Goal: Task Accomplishment & Management: Manage account settings

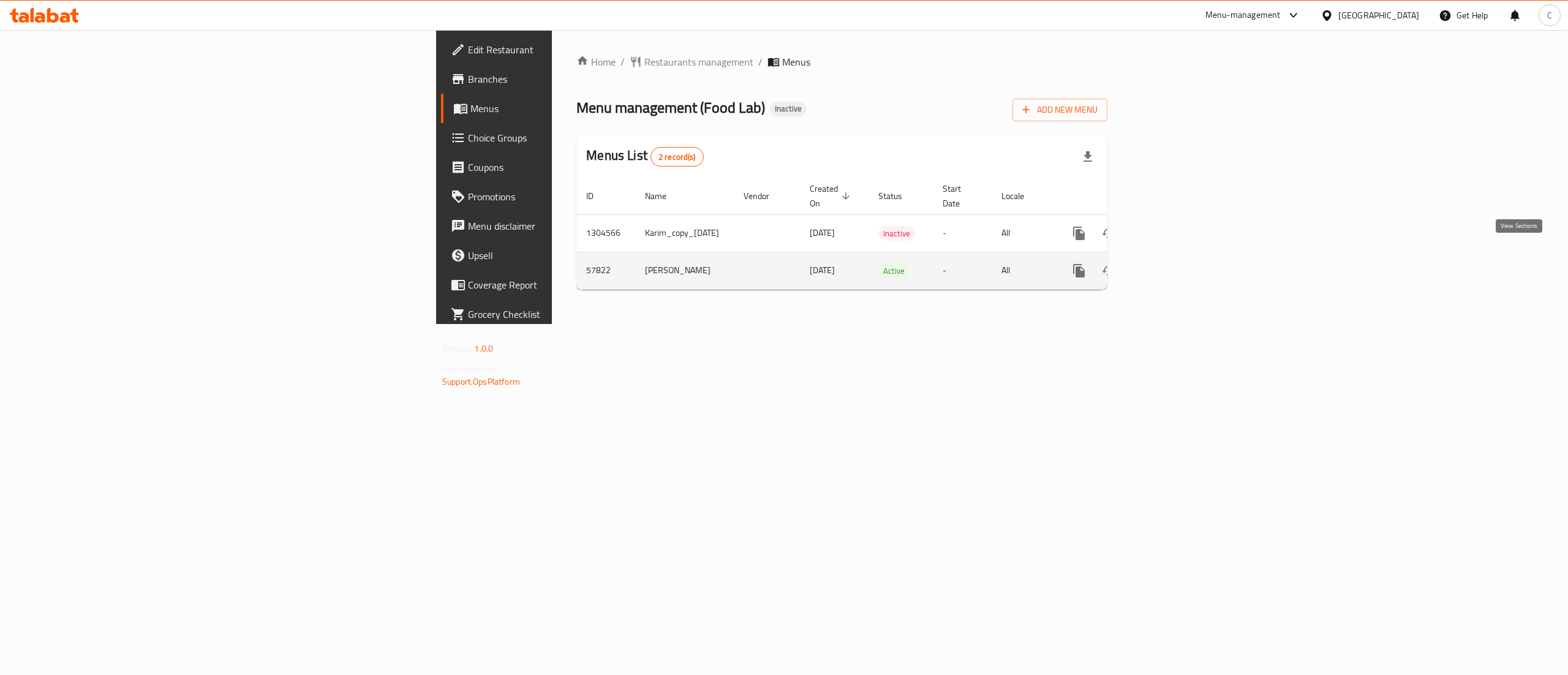
click at [1175, 264] on icon "enhanced table" at bounding box center [1168, 271] width 15 height 15
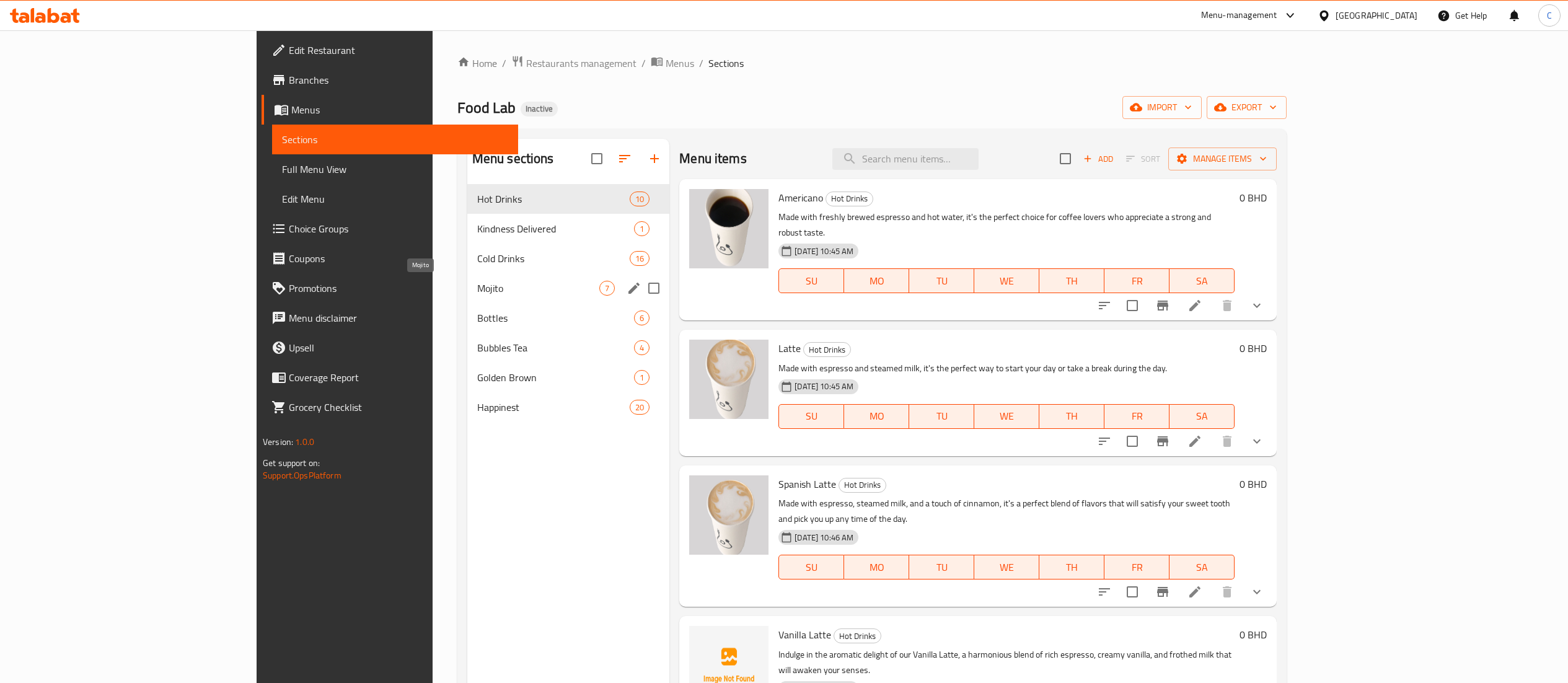
click at [477, 295] on span "Mojito" at bounding box center [538, 288] width 122 height 15
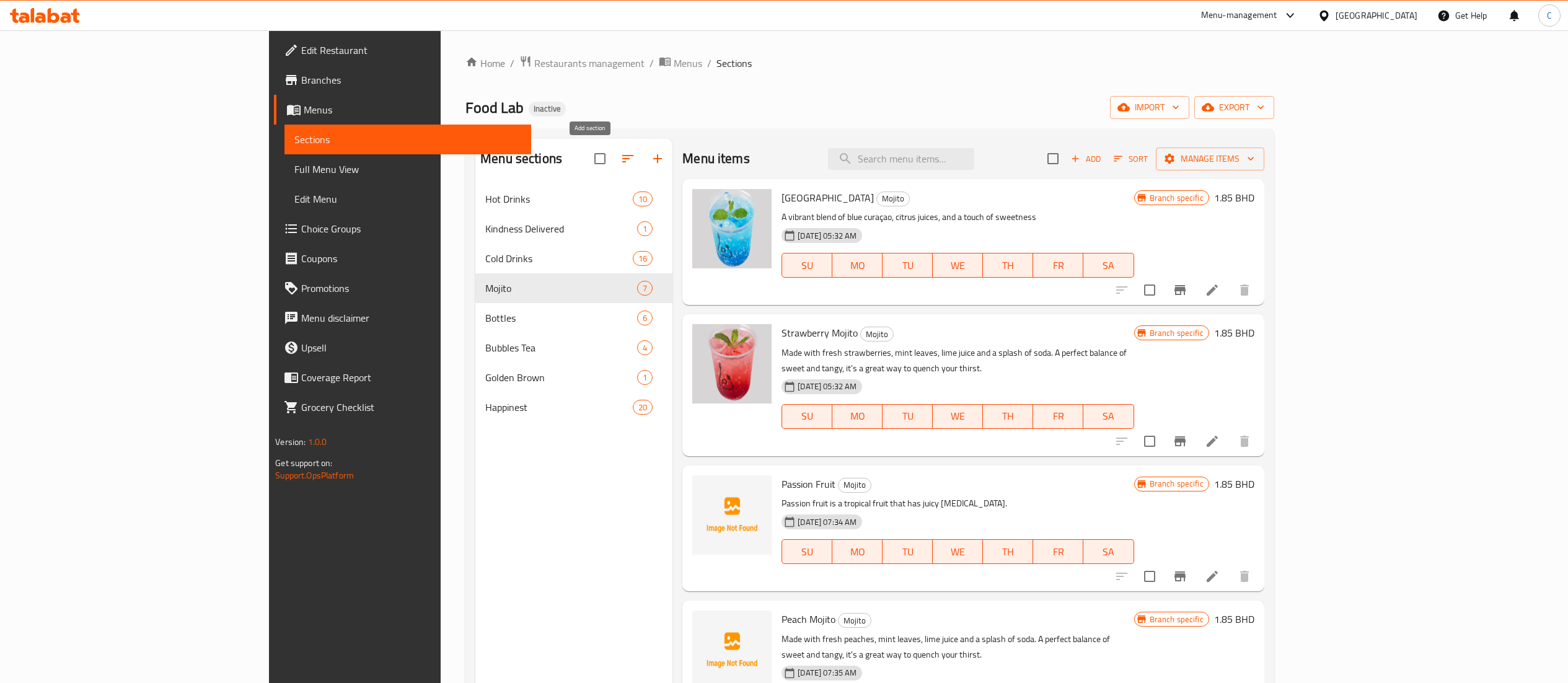
click at [643, 167] on button "button" at bounding box center [658, 158] width 29 height 29
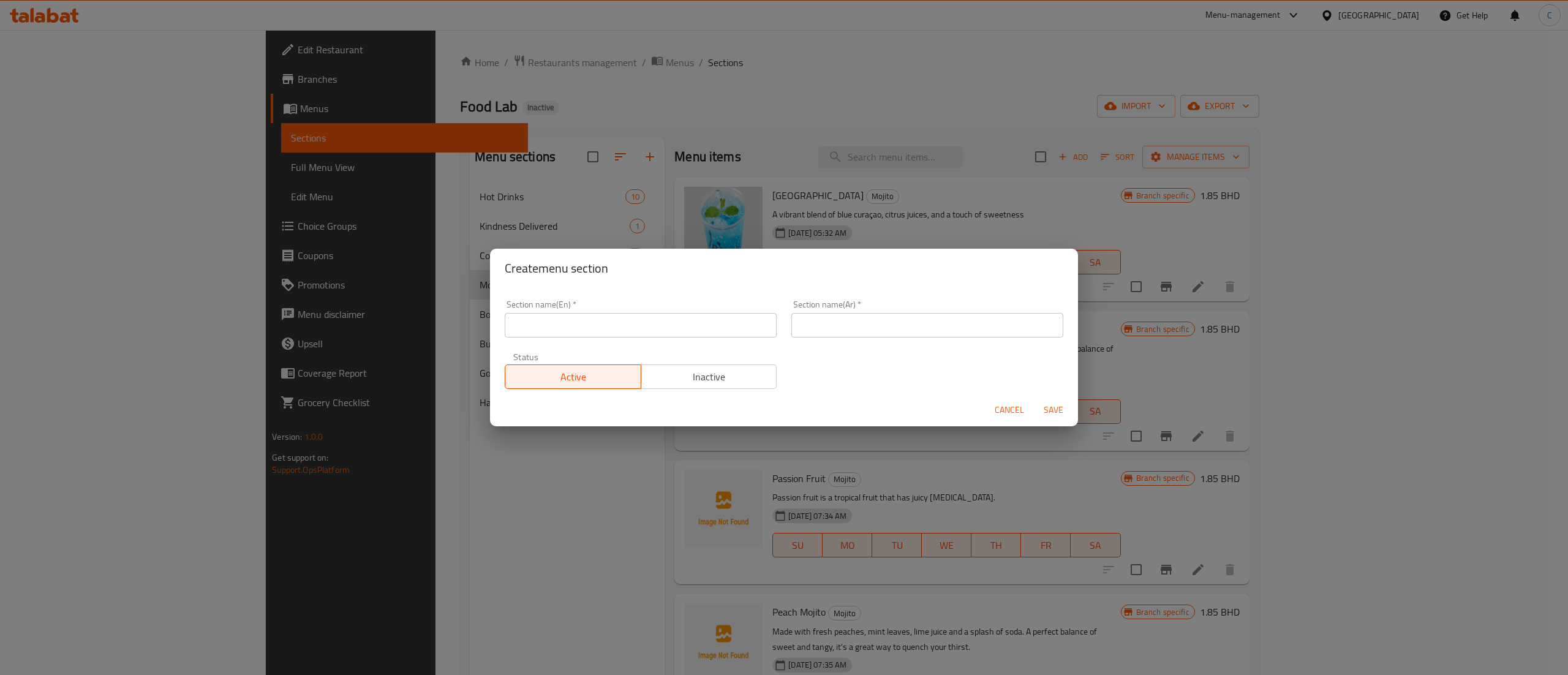
click at [748, 315] on input "text" at bounding box center [641, 325] width 272 height 25
type input "Latte"
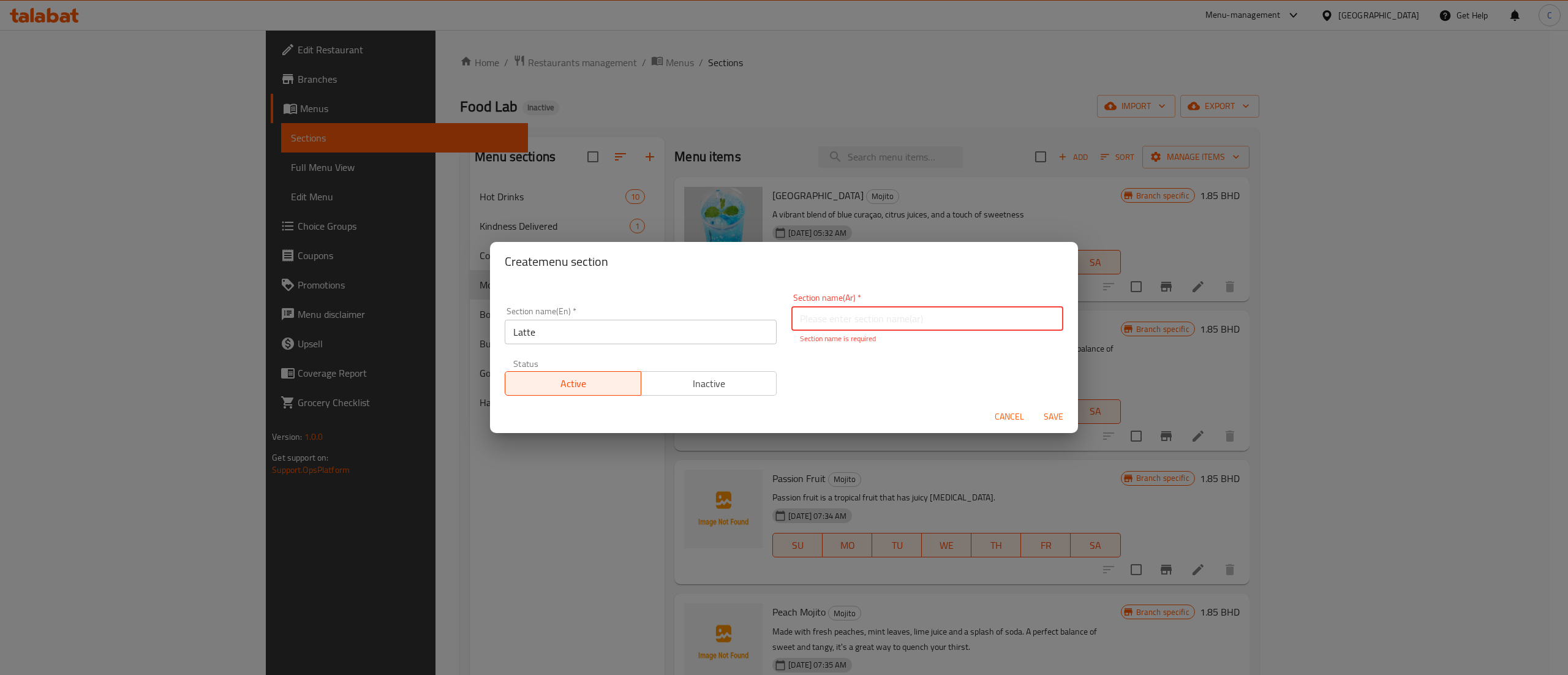
paste input "لاتيه"
type input "لاتيه"
click at [1043, 411] on span "Save" at bounding box center [1053, 417] width 29 height 15
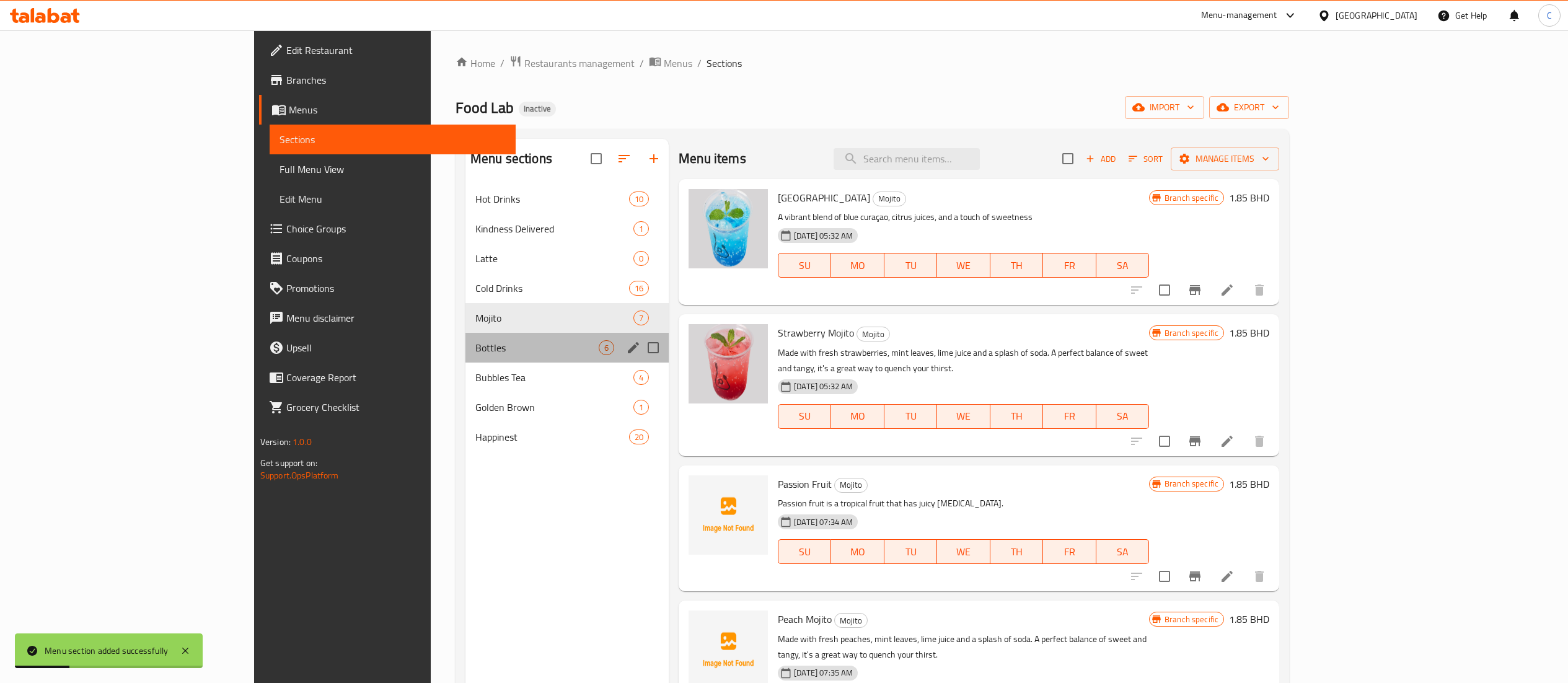
click at [465, 340] on div "Bottles 6" at bounding box center [567, 348] width 203 height 29
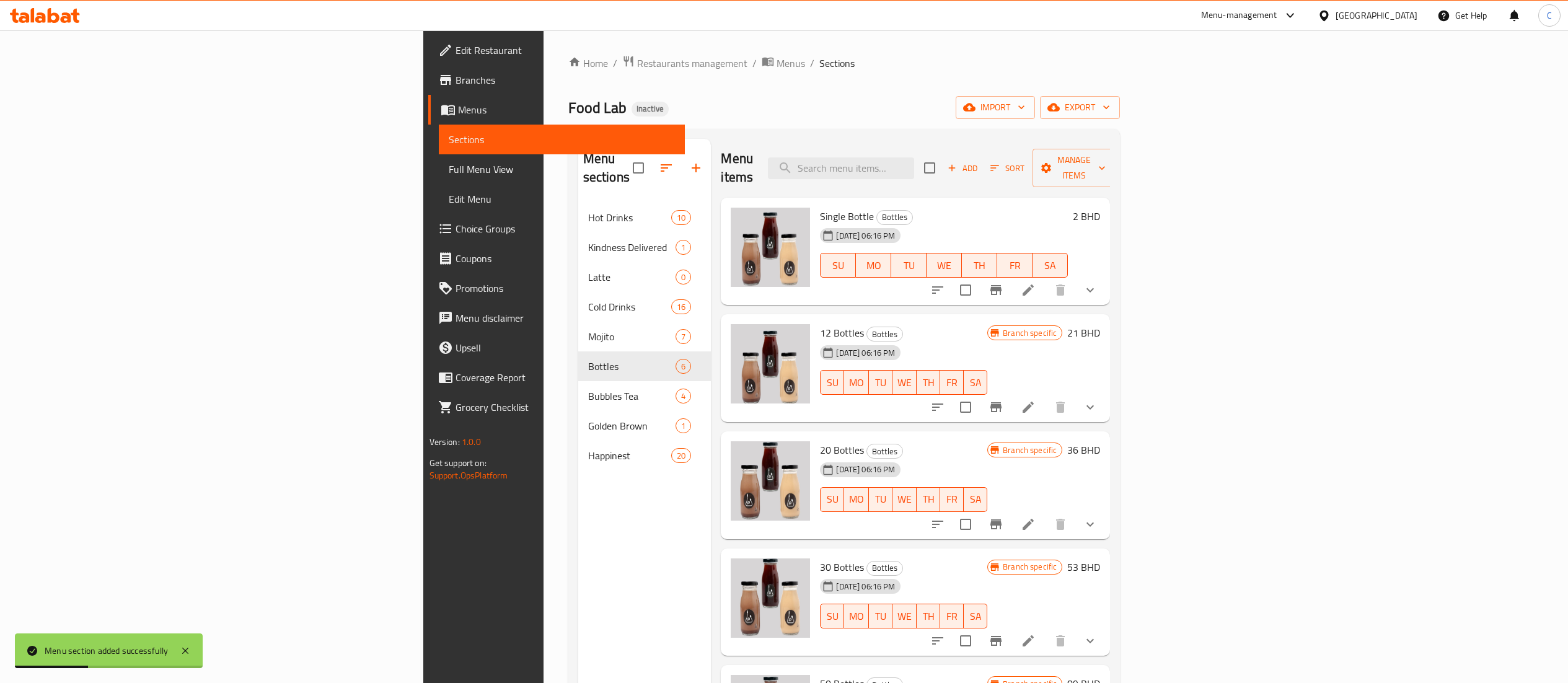
click at [578, 573] on div "Menu sections Hot Drinks 10 Kindness Delivered 1 Latte 0 Cold Drinks 16 Mojito …" at bounding box center [644, 480] width 133 height 683
click at [1110, 110] on span "export" at bounding box center [1080, 107] width 60 height 15
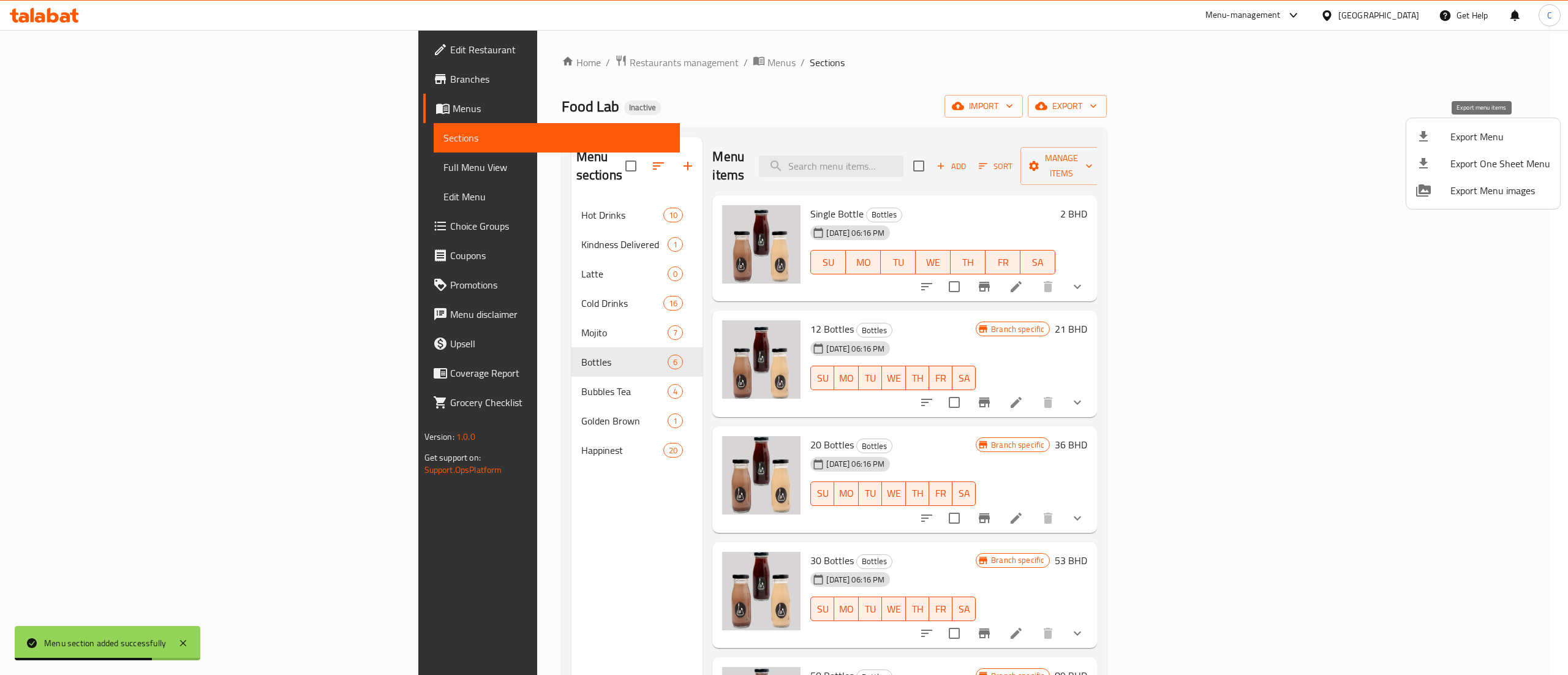
click at [1460, 133] on span "Export Menu" at bounding box center [1500, 137] width 100 height 15
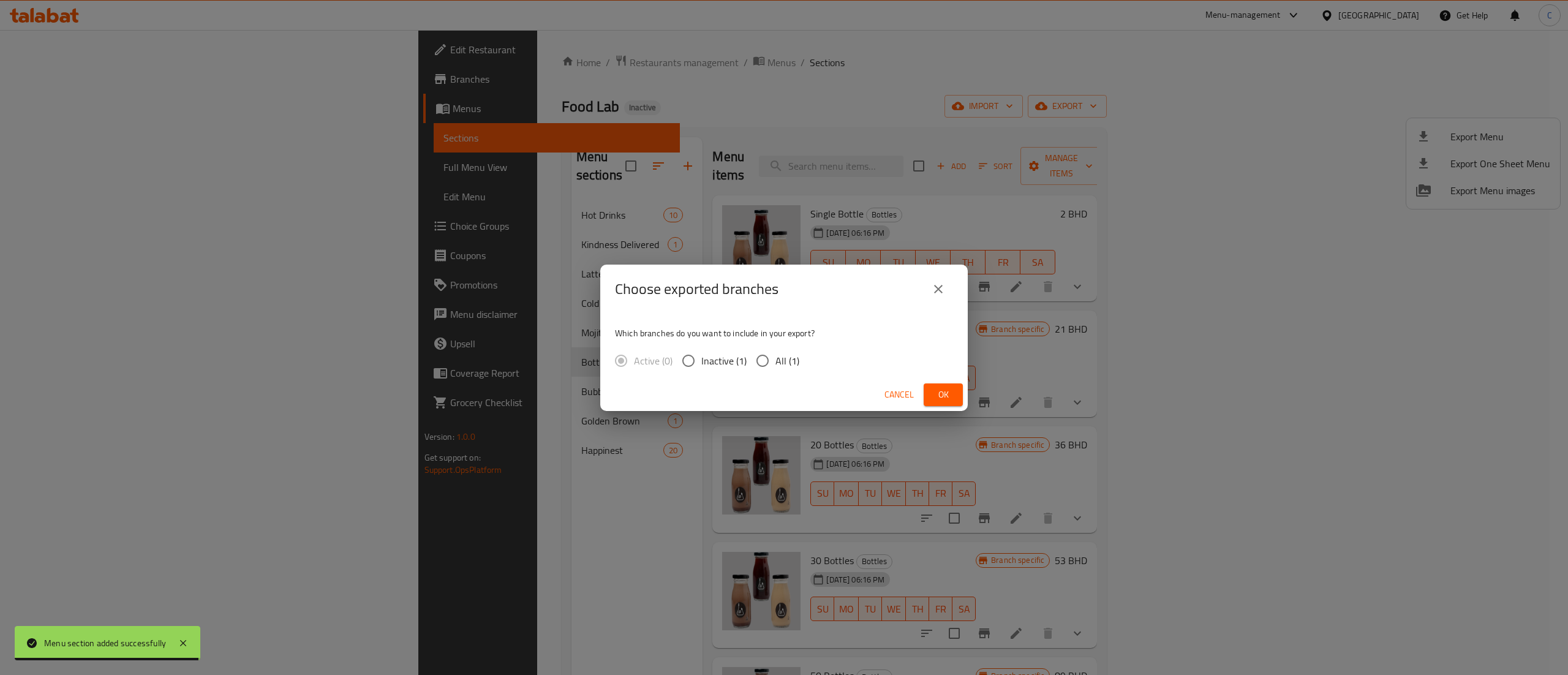
click at [788, 364] on span "All (1)" at bounding box center [787, 361] width 24 height 15
click at [775, 364] on input "All (1)" at bounding box center [762, 360] width 25 height 25
radio input "true"
click at [948, 387] on span "Ok" at bounding box center [943, 395] width 20 height 15
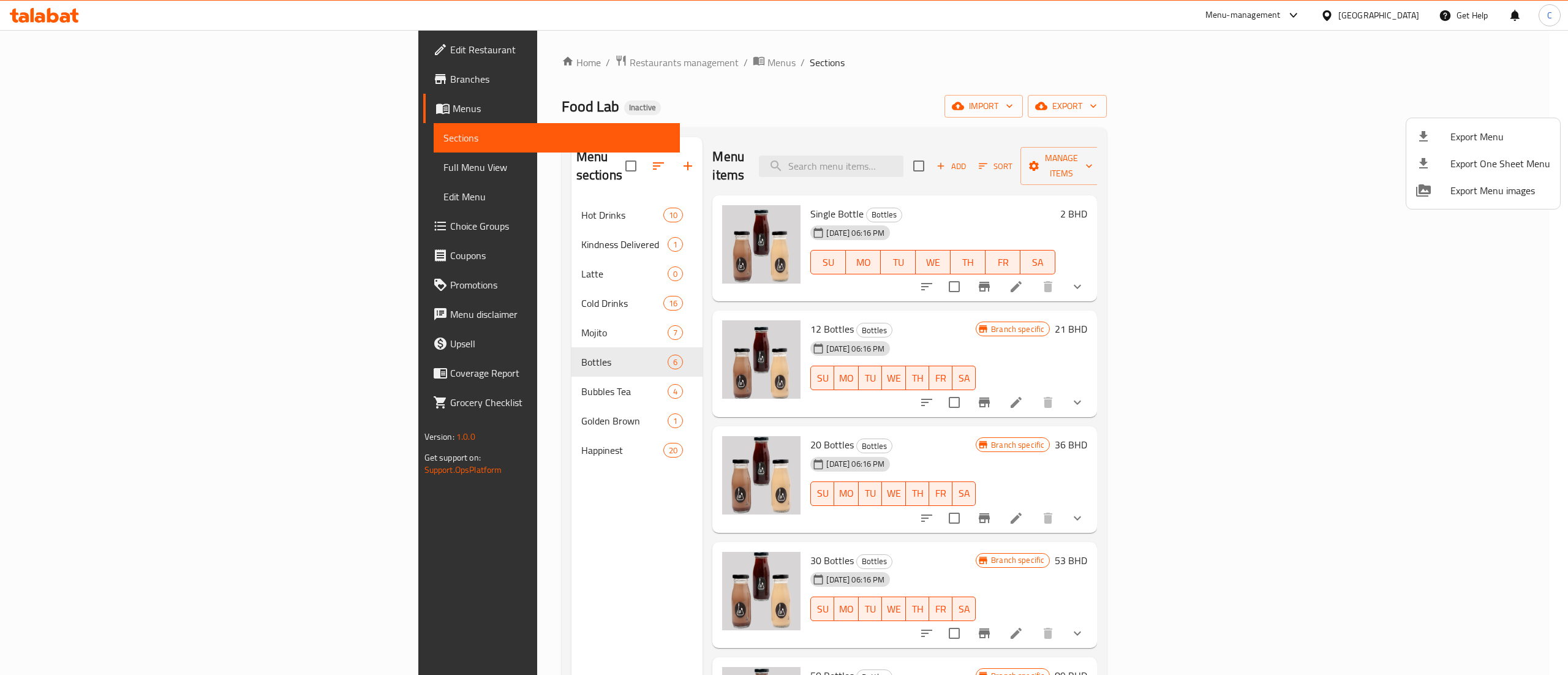
click at [499, 59] on div at bounding box center [784, 337] width 1568 height 675
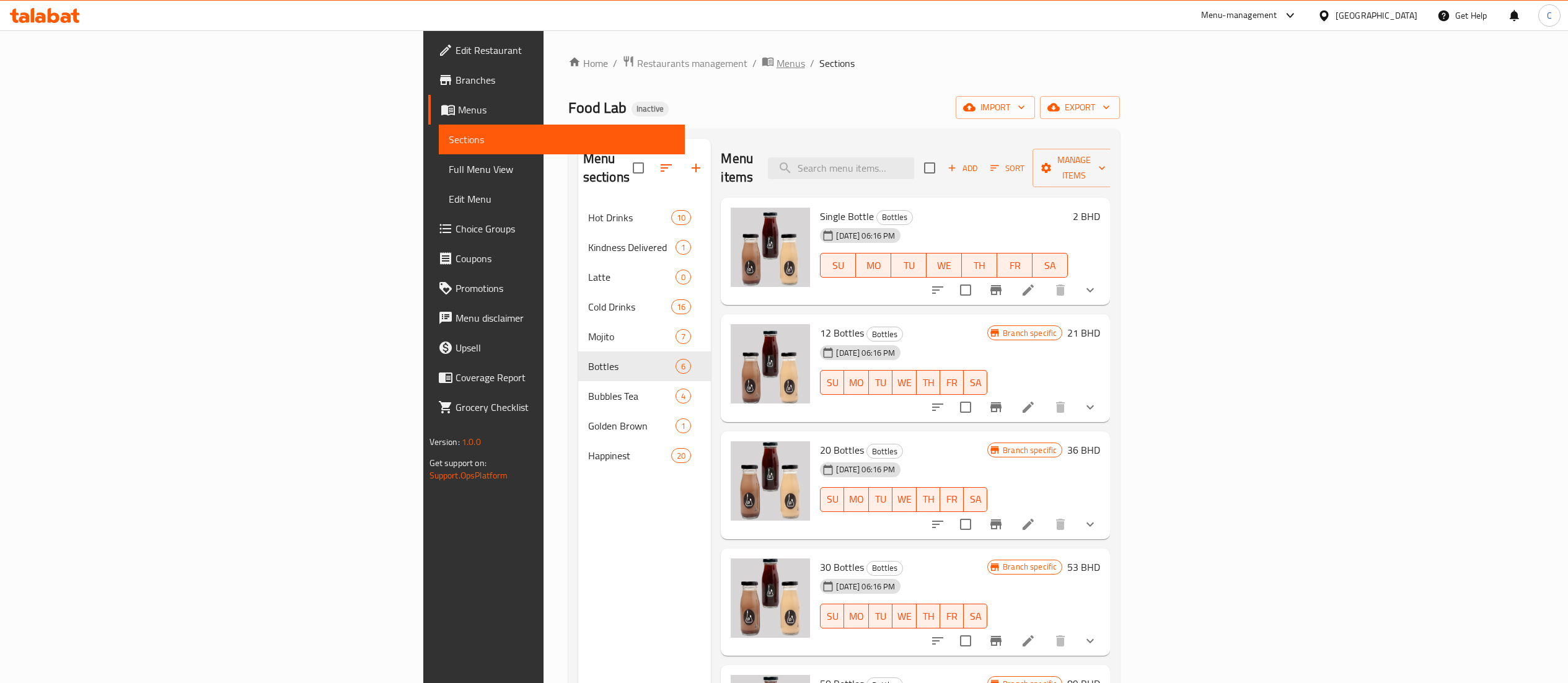
click at [776, 60] on span "Menus" at bounding box center [790, 63] width 29 height 15
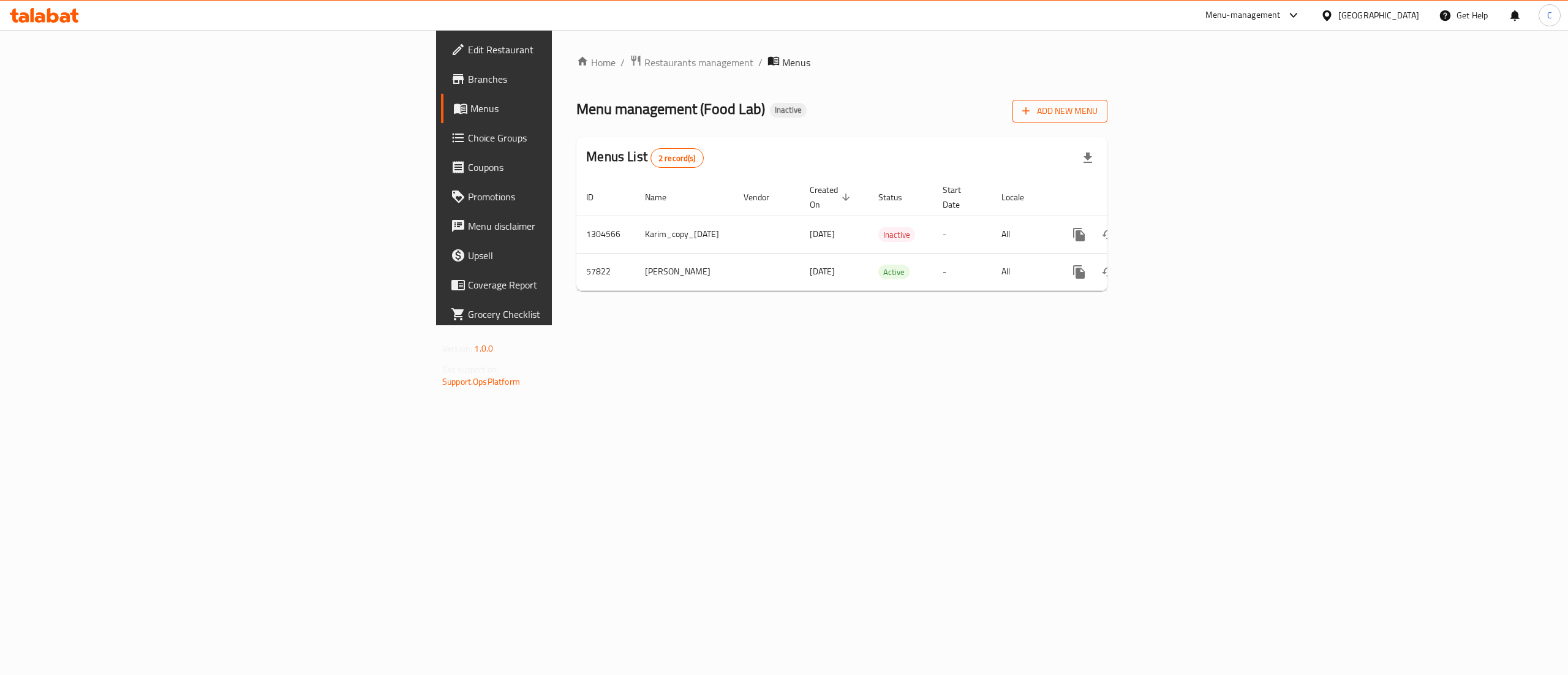
click at [1098, 112] on span "Add New Menu" at bounding box center [1060, 111] width 76 height 15
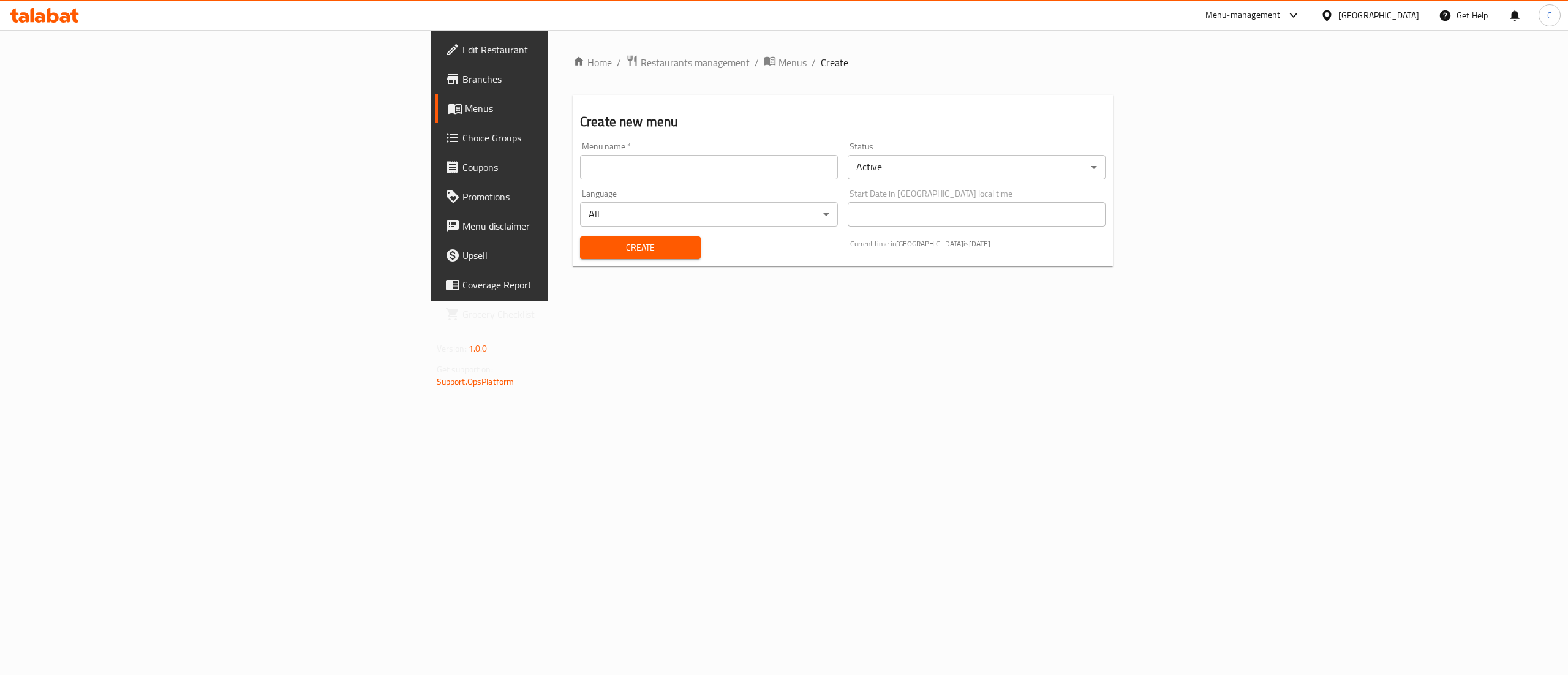
click at [637, 172] on input "text" at bounding box center [709, 167] width 258 height 25
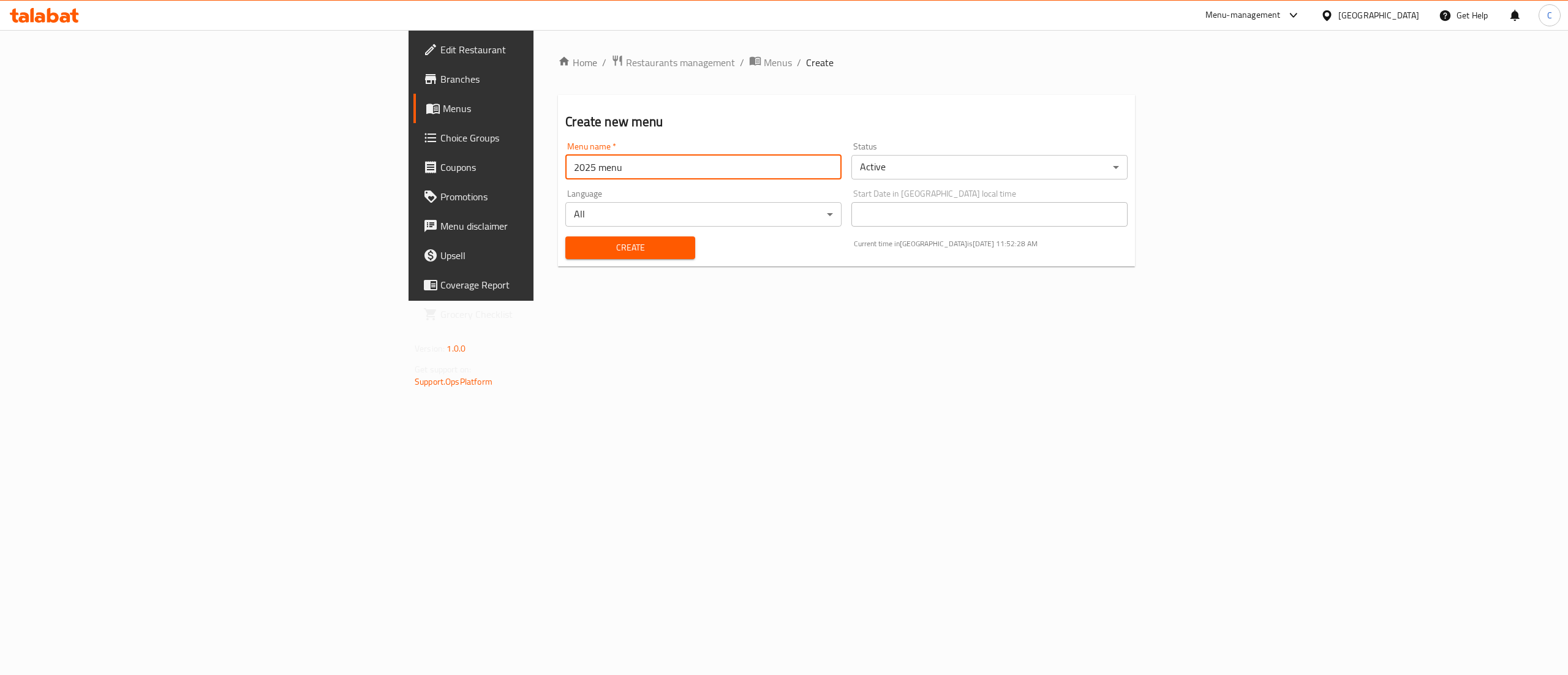
type input "2025 menu"
click at [566, 237] on button "Create" at bounding box center [630, 248] width 130 height 23
drag, startPoint x: 507, startPoint y: 60, endPoint x: 513, endPoint y: 76, distance: 17.1
click at [764, 60] on span "Menus" at bounding box center [777, 63] width 28 height 15
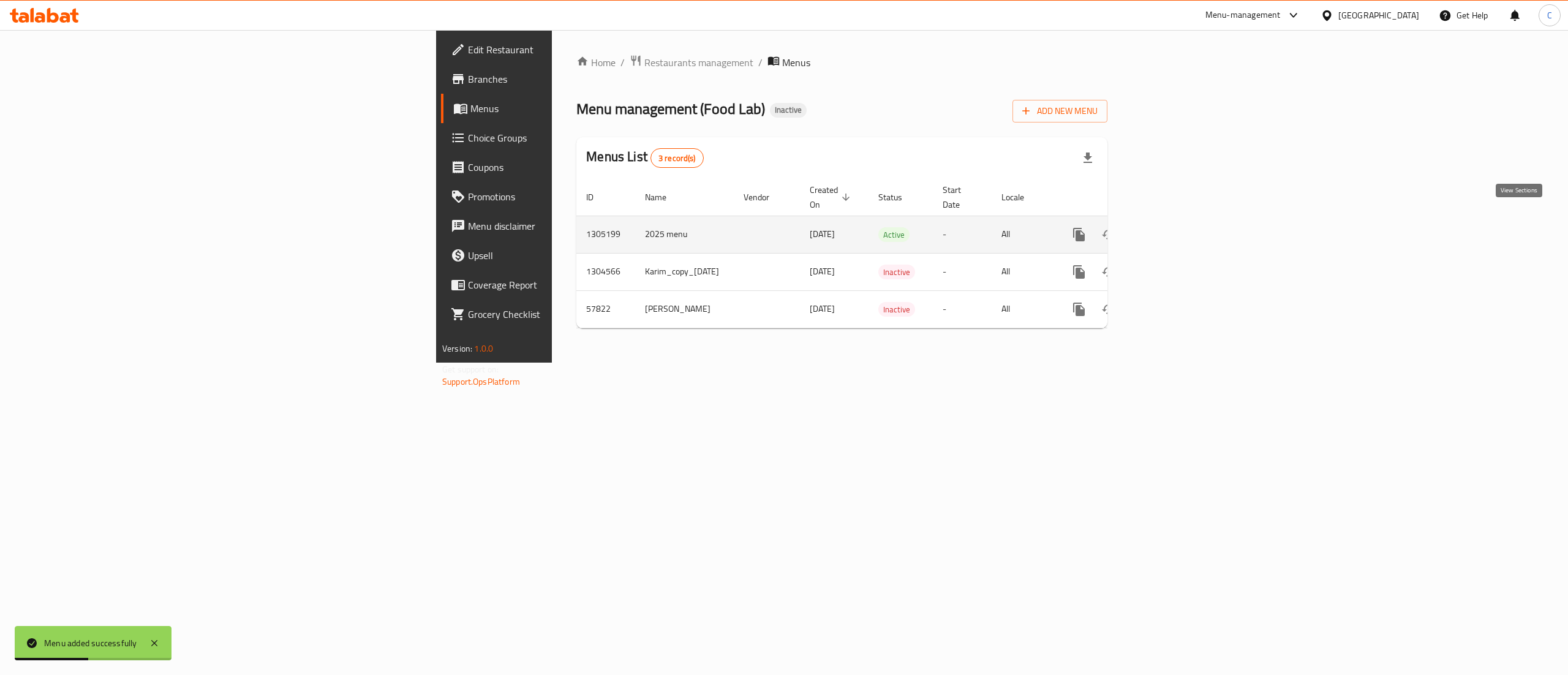
click at [1175, 227] on icon "enhanced table" at bounding box center [1168, 234] width 15 height 15
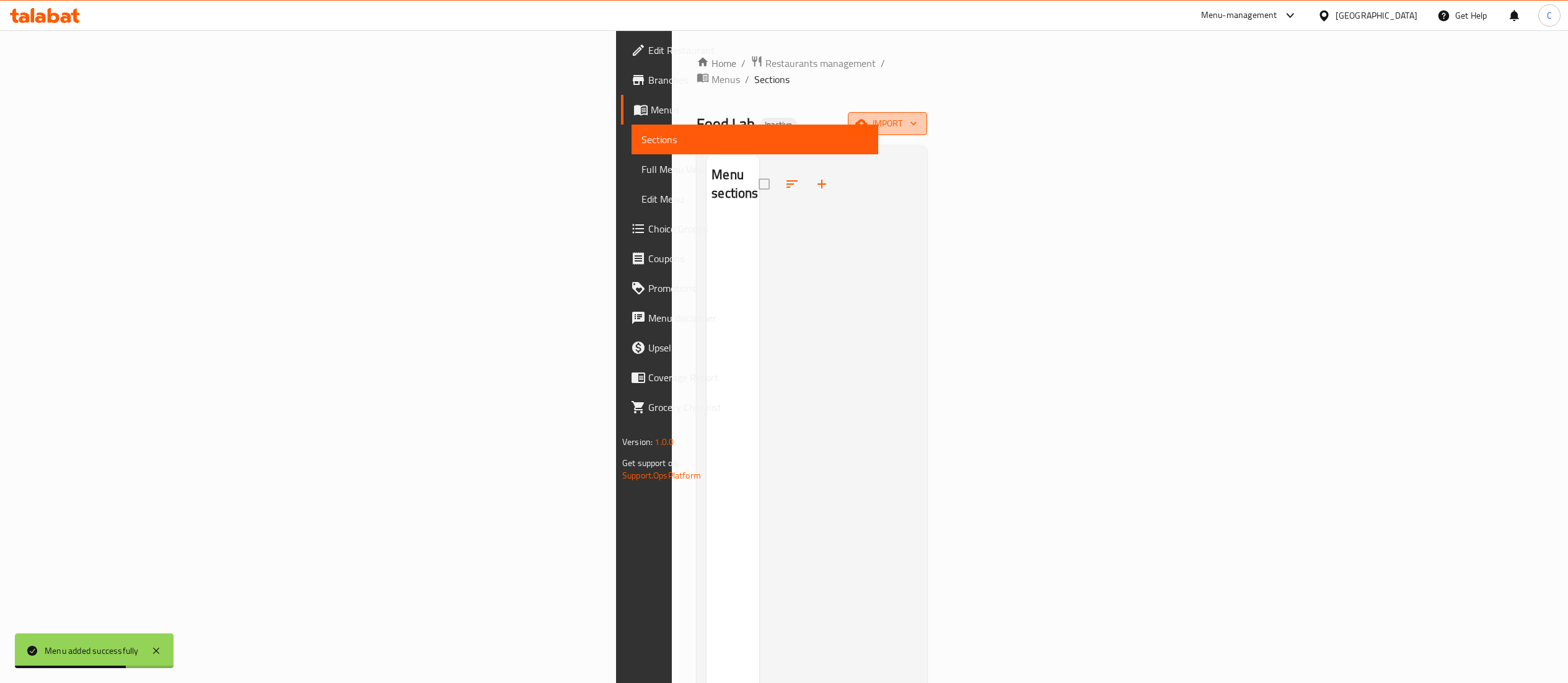
click at [917, 116] on span "import" at bounding box center [887, 123] width 60 height 15
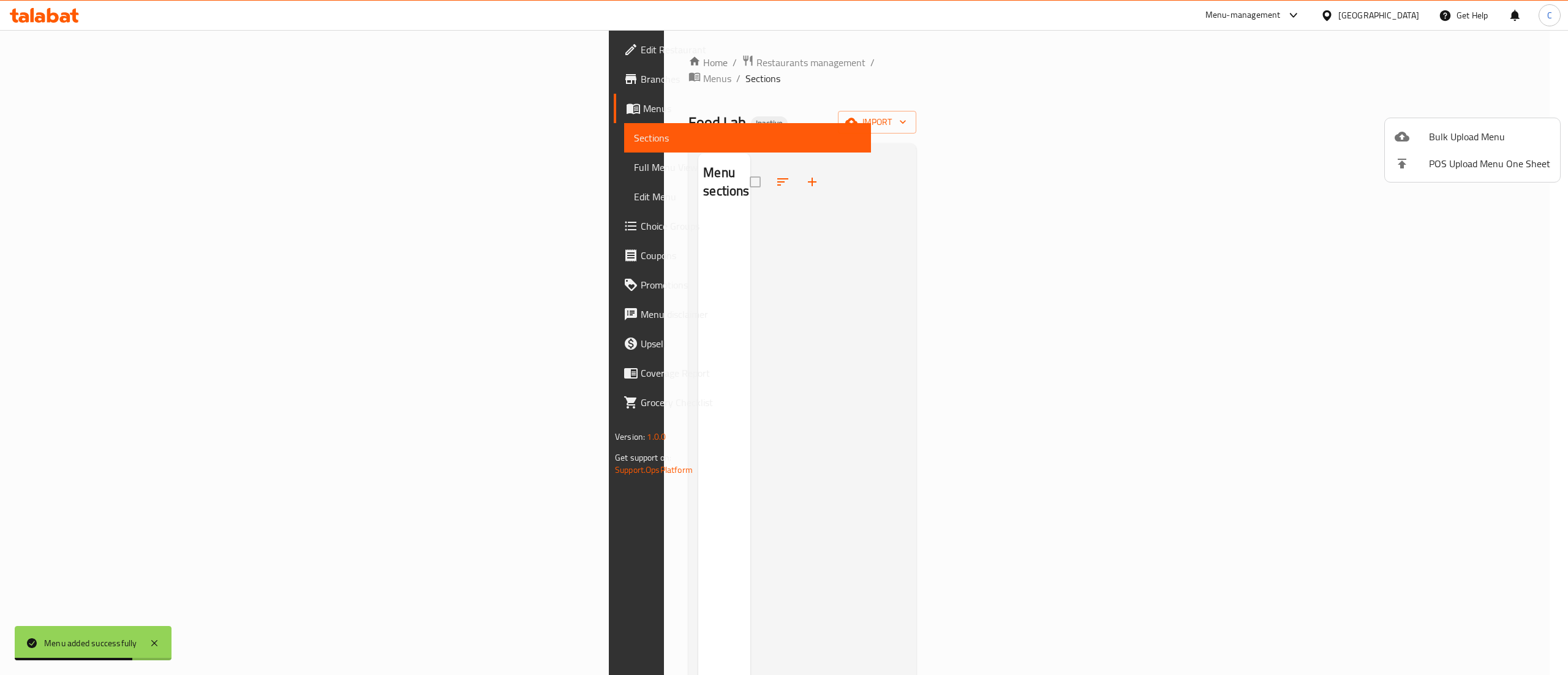
click at [1378, 126] on div at bounding box center [784, 337] width 1568 height 675
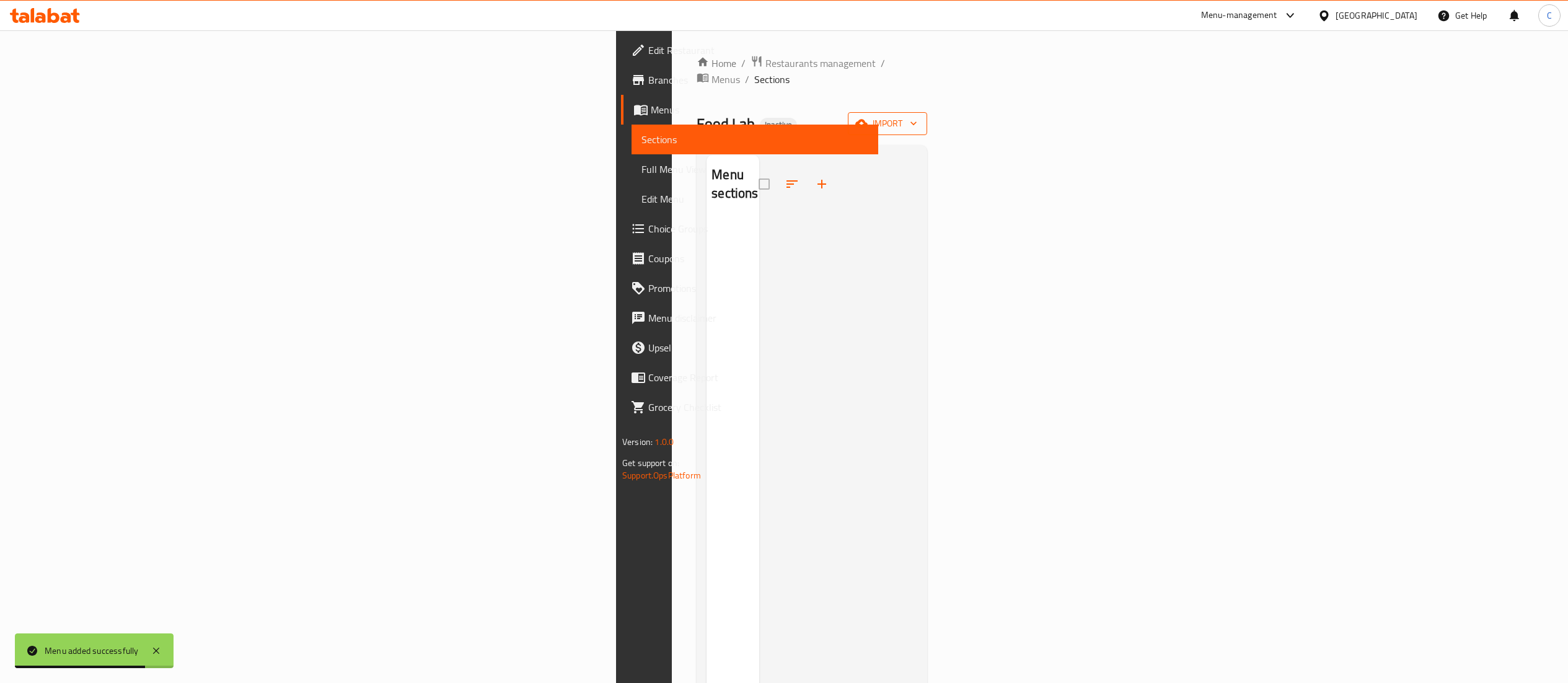
click at [917, 116] on span "import" at bounding box center [887, 123] width 60 height 15
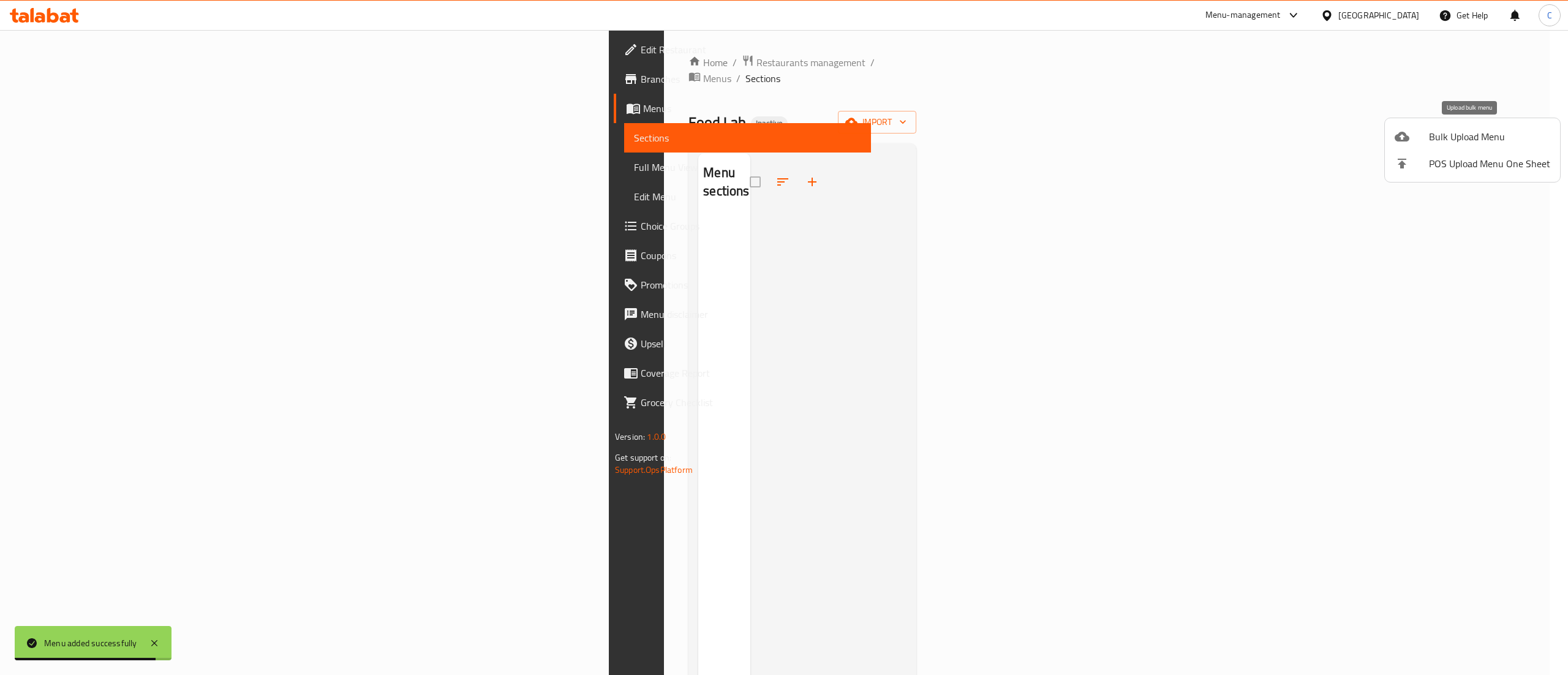
click at [1478, 130] on span "Bulk Upload Menu" at bounding box center [1489, 137] width 122 height 15
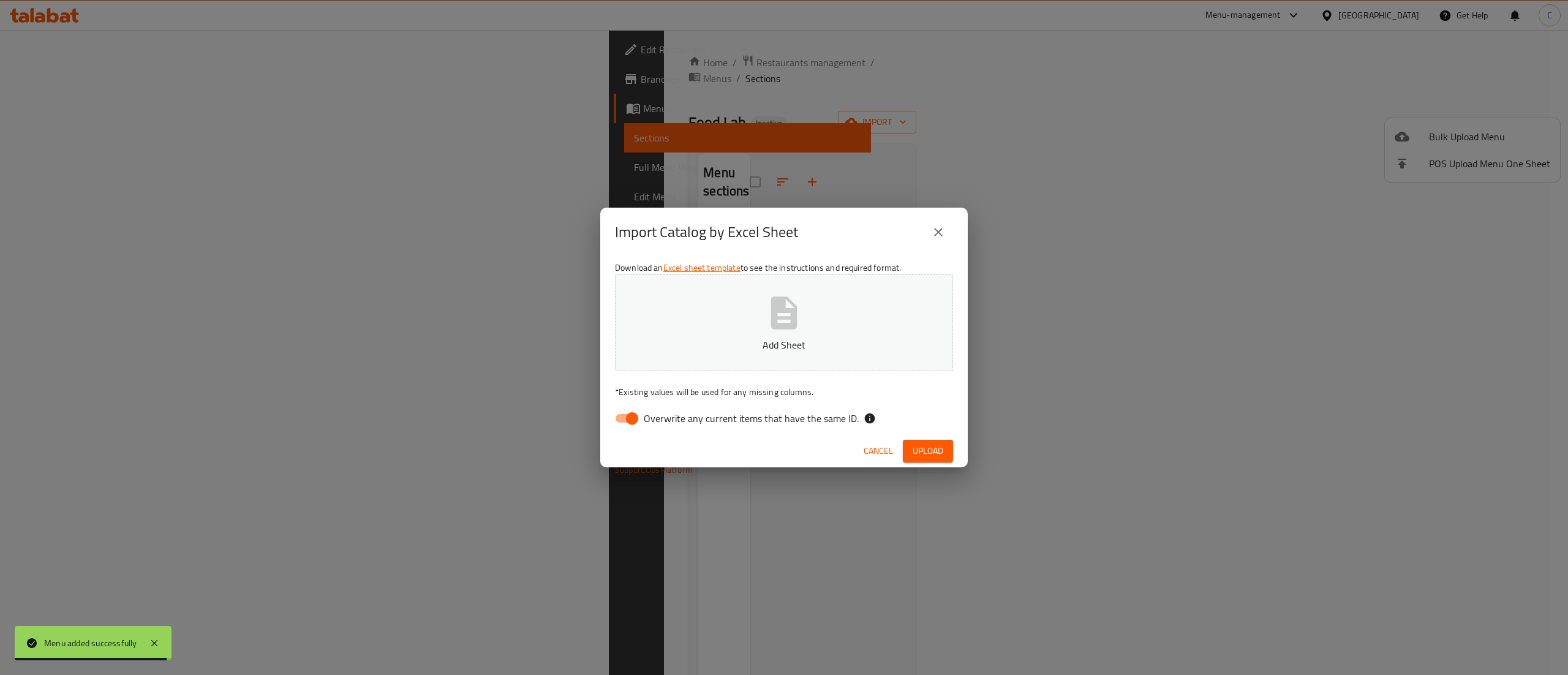
click at [854, 342] on p "Add Sheet" at bounding box center [784, 345] width 300 height 15
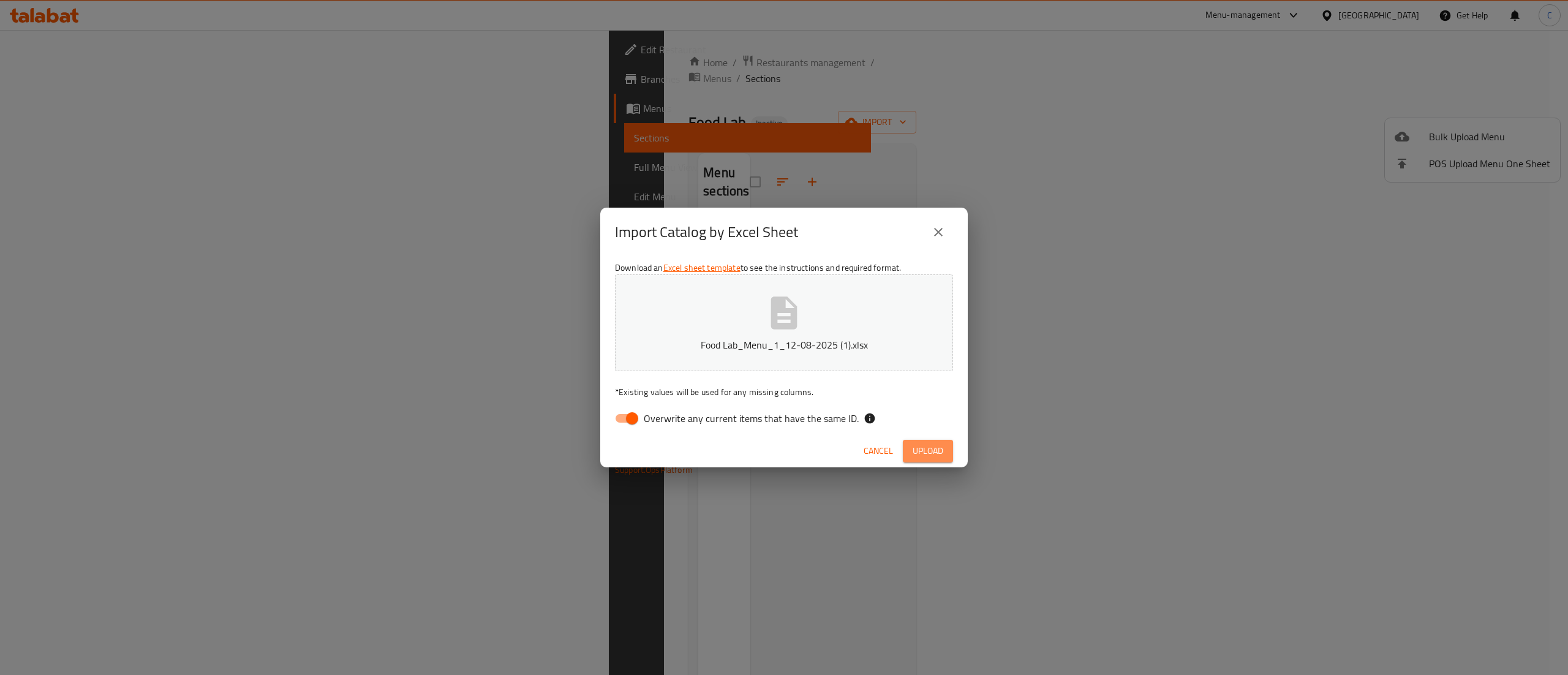
click at [908, 447] on button "Upload" at bounding box center [927, 451] width 50 height 23
click at [943, 222] on button "close" at bounding box center [938, 232] width 29 height 29
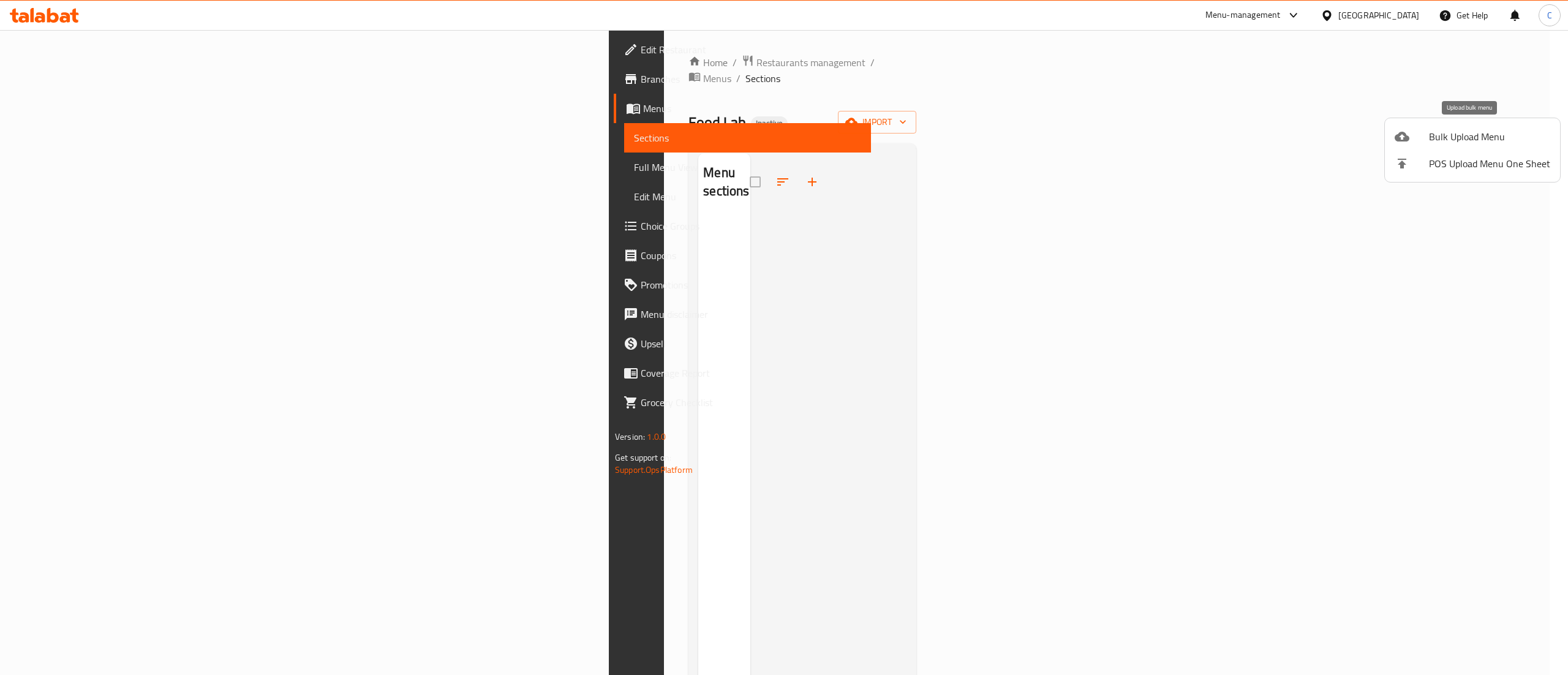
click at [1486, 130] on span "Bulk Upload Menu" at bounding box center [1489, 137] width 122 height 15
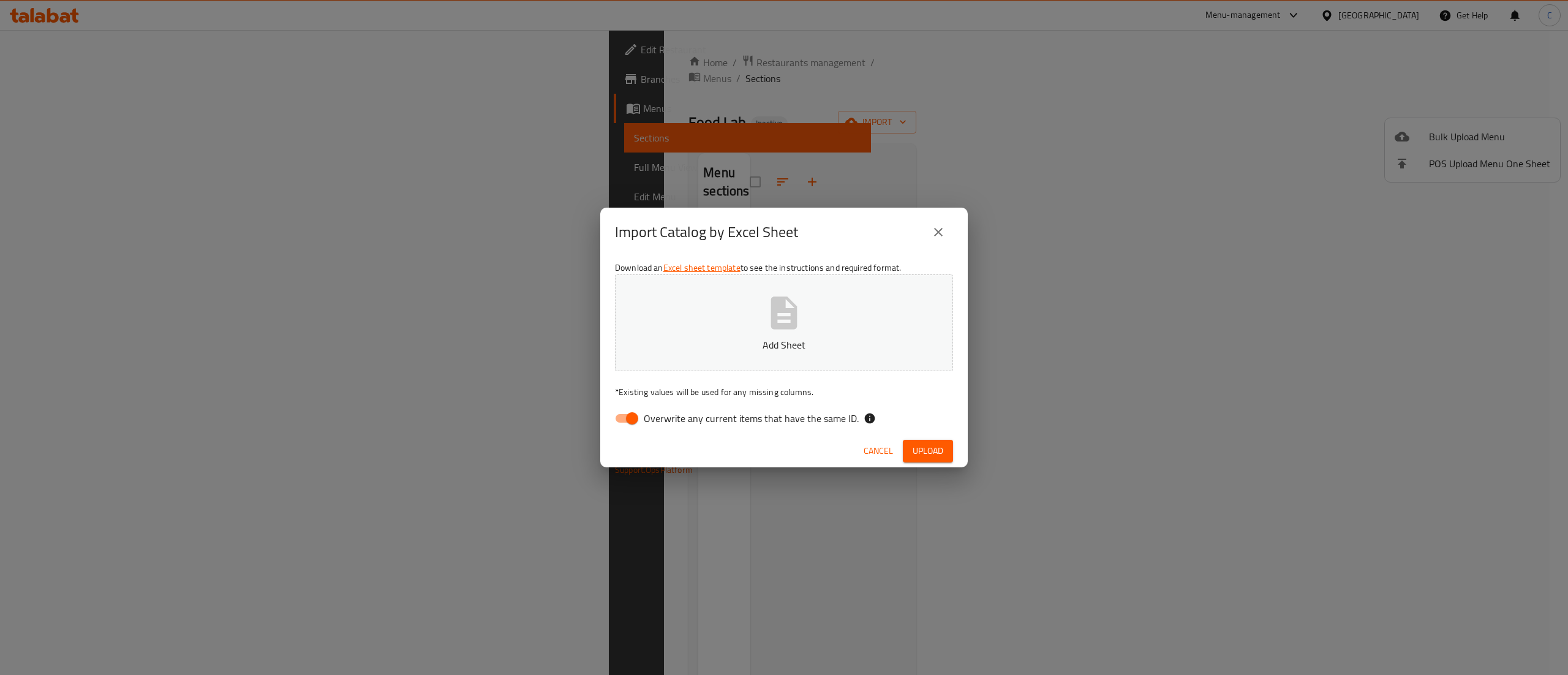
click at [788, 315] on icon "button" at bounding box center [784, 313] width 39 height 39
click at [929, 454] on span "Upload" at bounding box center [928, 451] width 31 height 15
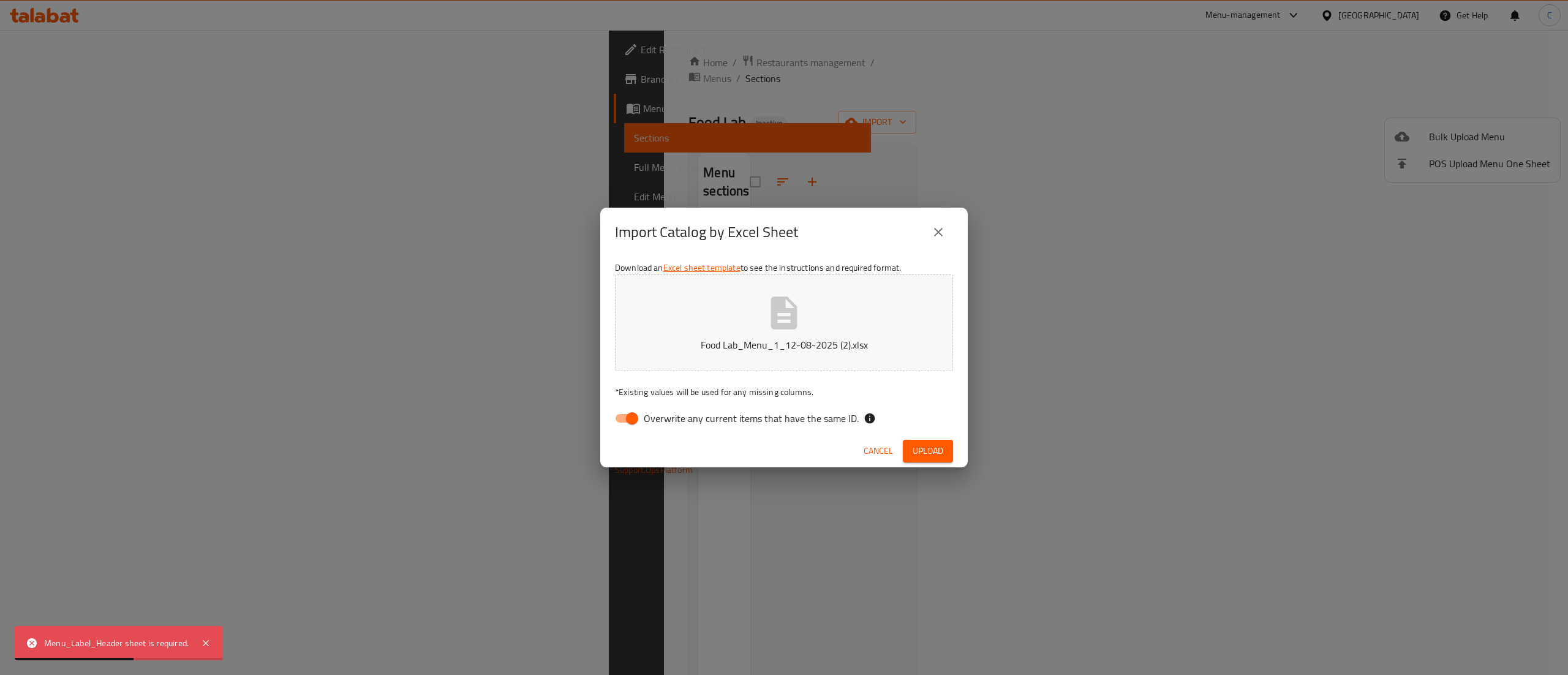
click at [942, 237] on icon "close" at bounding box center [938, 232] width 15 height 15
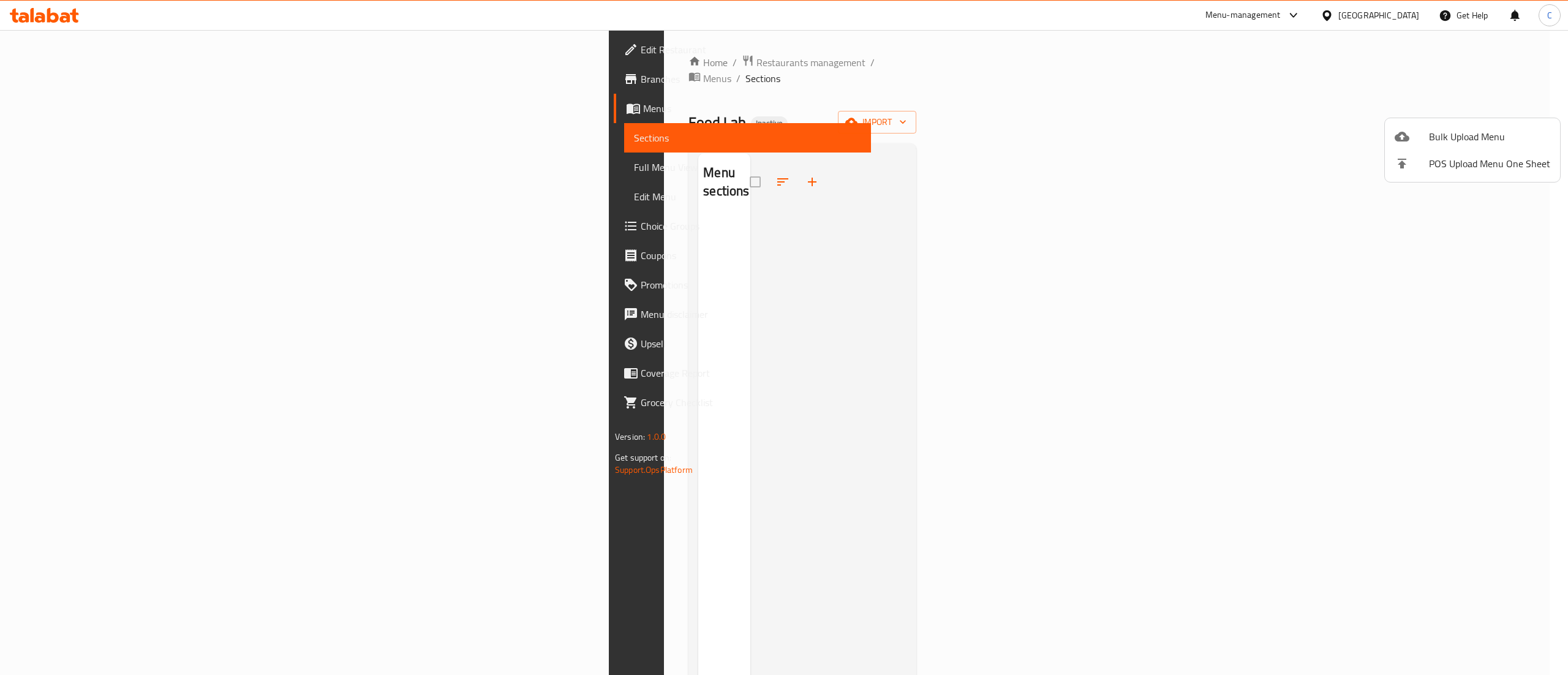
click at [159, 138] on div at bounding box center [784, 337] width 1568 height 675
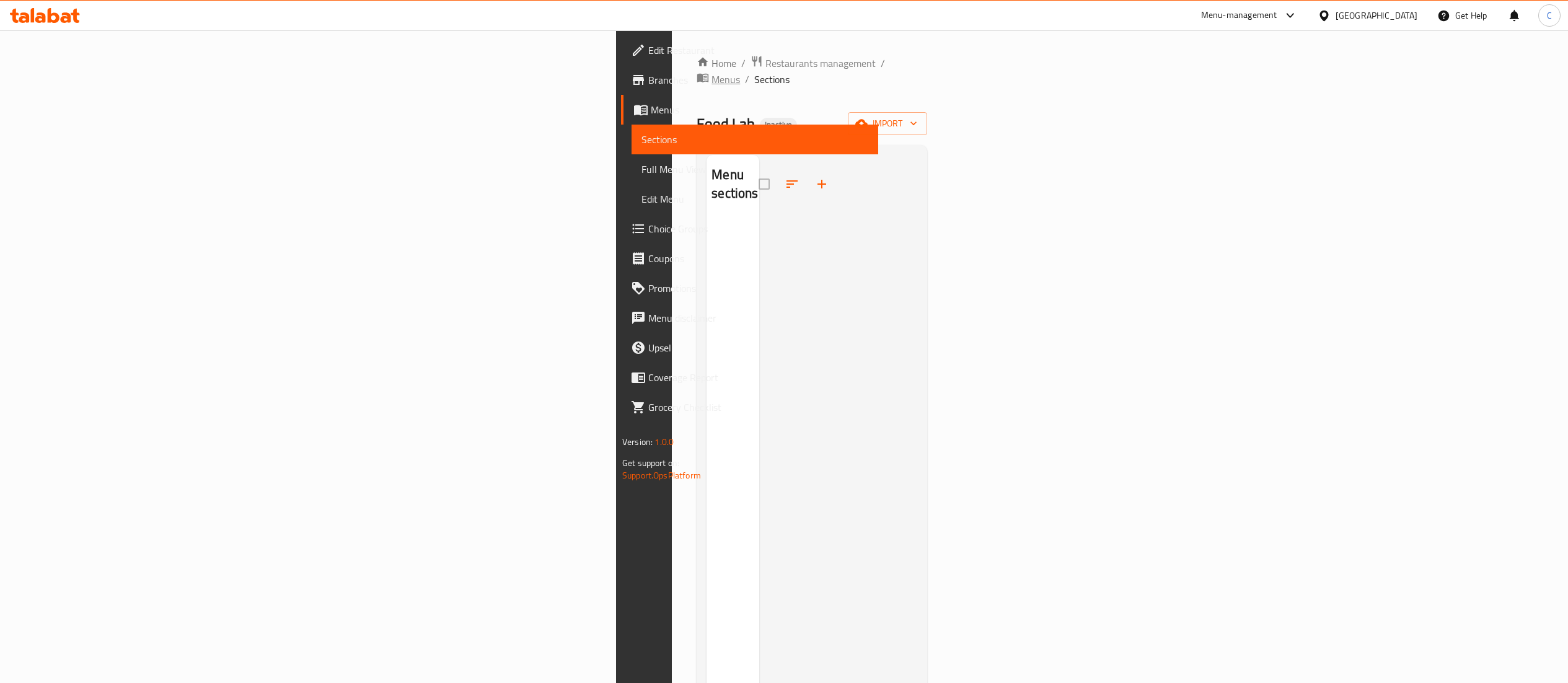
click at [711, 72] on span "Menus" at bounding box center [725, 80] width 29 height 15
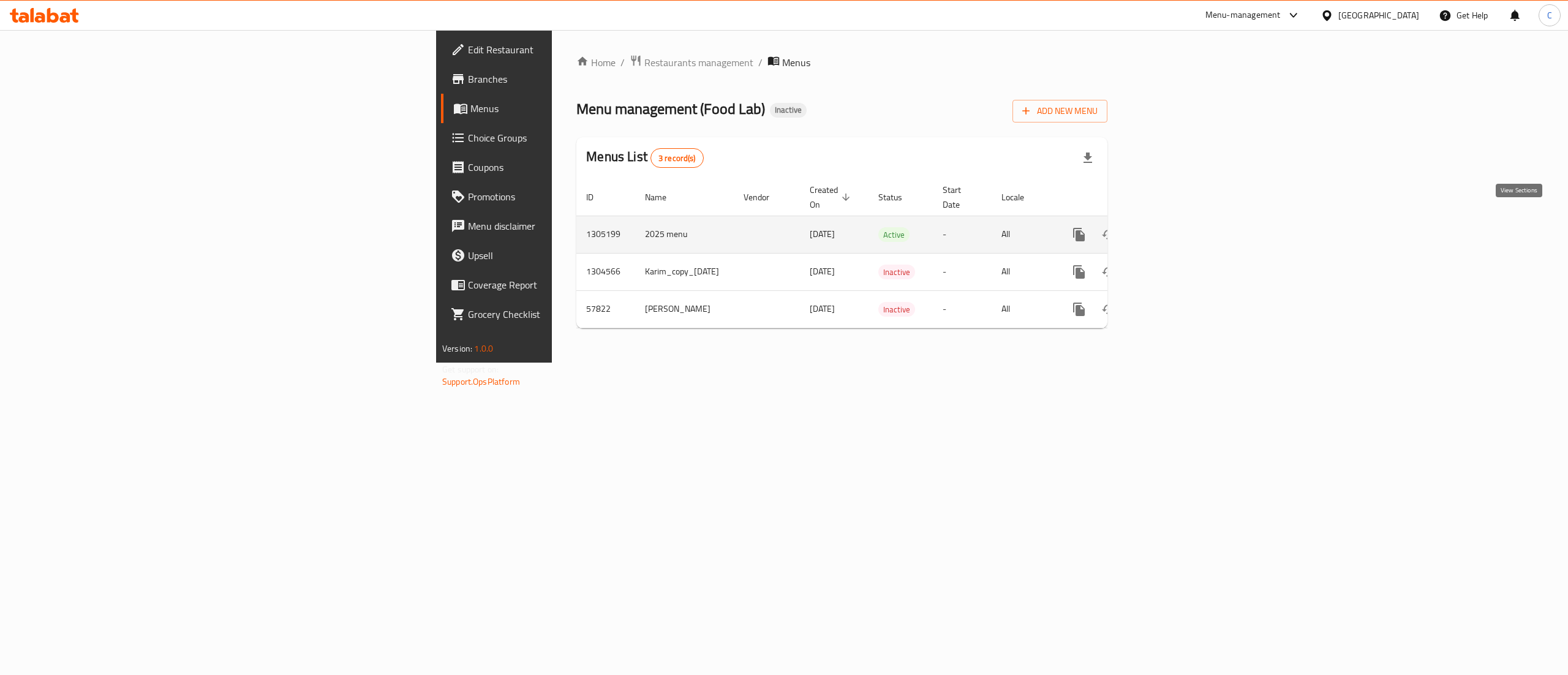
click at [1175, 227] on icon "enhanced table" at bounding box center [1168, 234] width 15 height 15
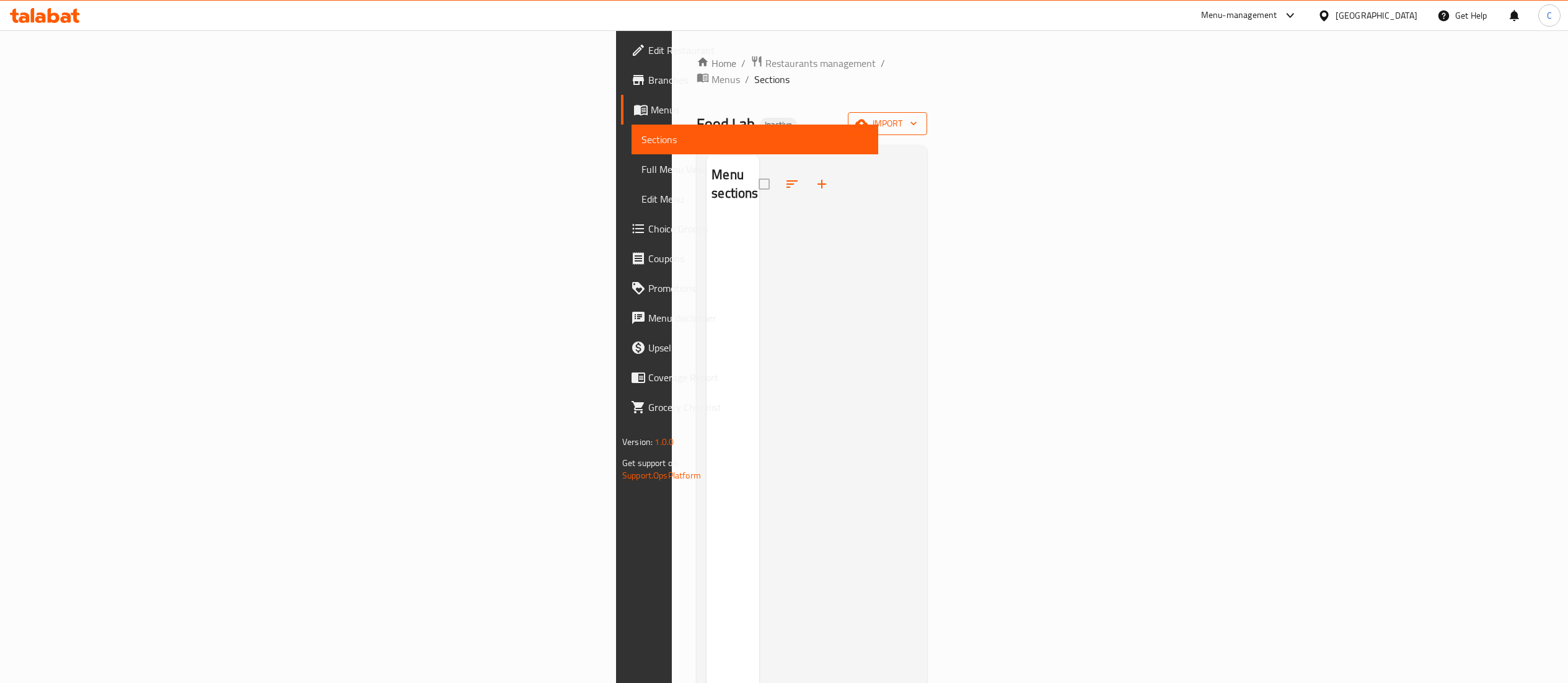
click at [927, 116] on button "import" at bounding box center [887, 123] width 80 height 23
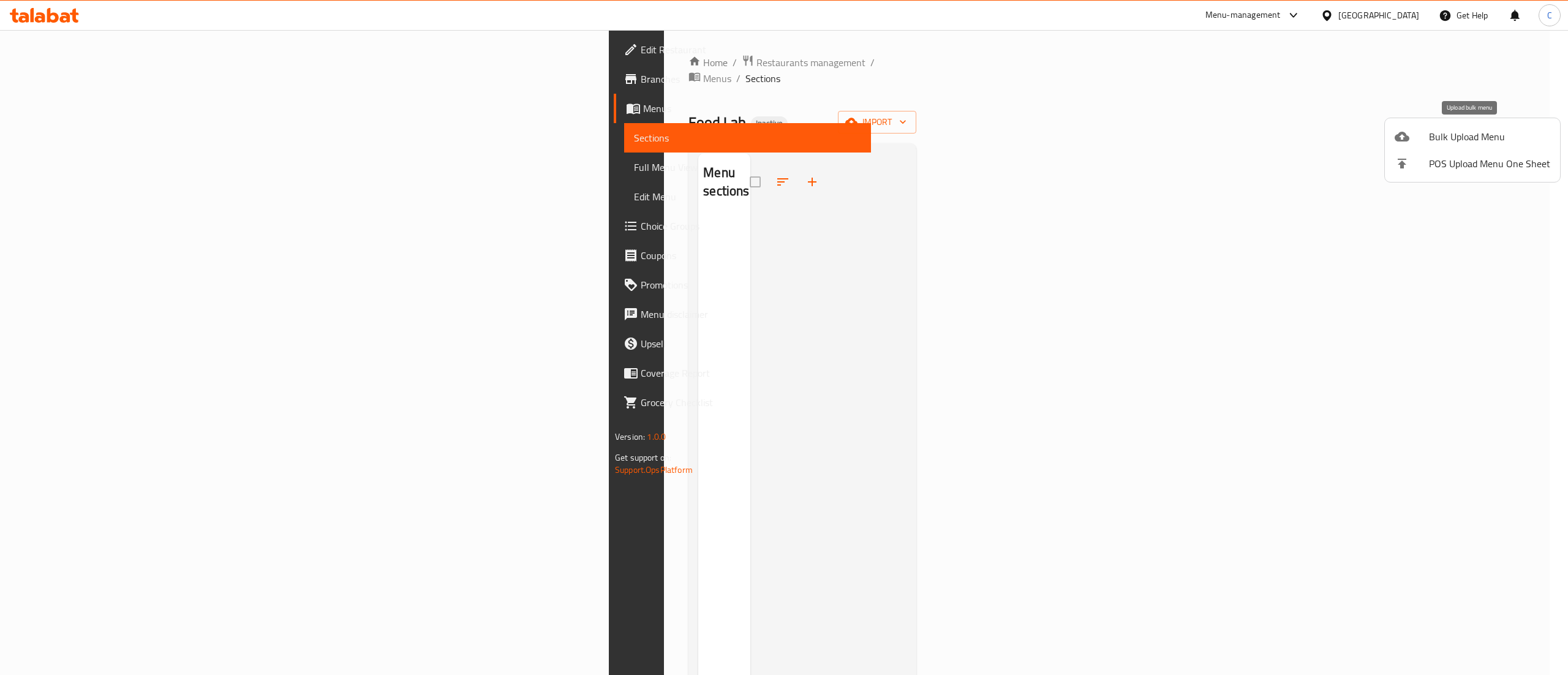
click at [1470, 144] on span "Bulk Upload Menu" at bounding box center [1489, 137] width 122 height 15
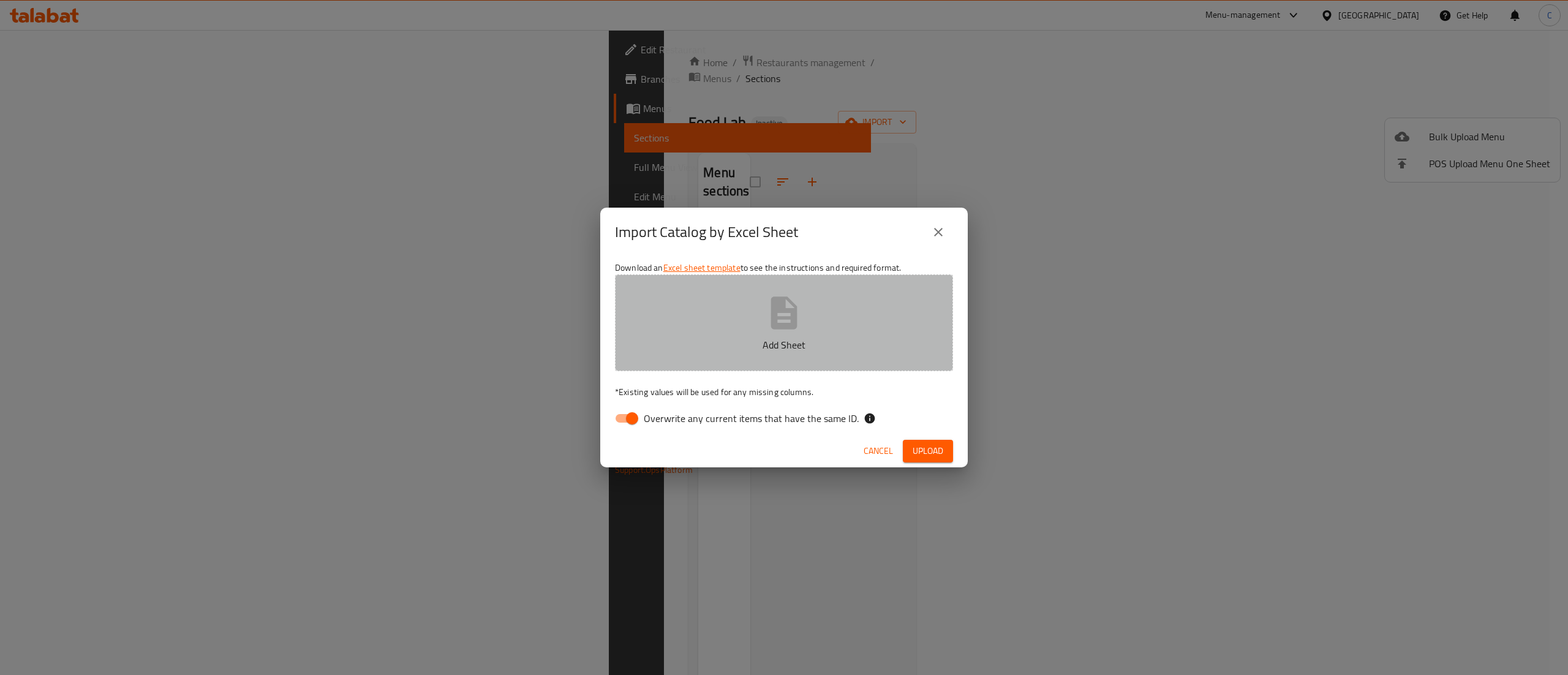
click at [883, 352] on button "Add Sheet" at bounding box center [784, 323] width 338 height 97
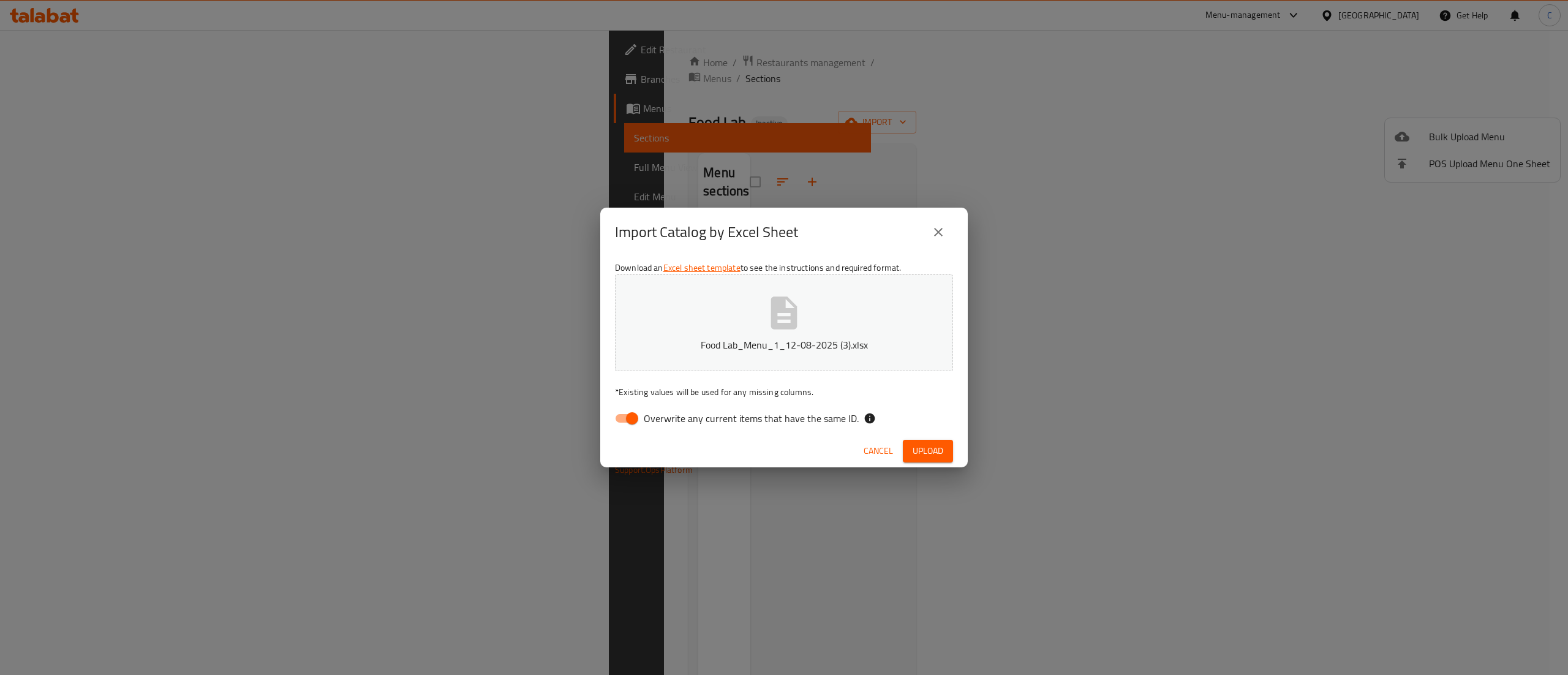
click at [933, 454] on span "Upload" at bounding box center [928, 451] width 31 height 15
click at [889, 376] on div "Download an Excel sheet template to see the instructions and required format. F…" at bounding box center [784, 346] width 368 height 178
click at [887, 328] on button "Food Lab_Menu_1_12-08-2025 (3).xlsx" at bounding box center [784, 323] width 338 height 97
click at [925, 443] on span "Upload" at bounding box center [928, 451] width 31 height 15
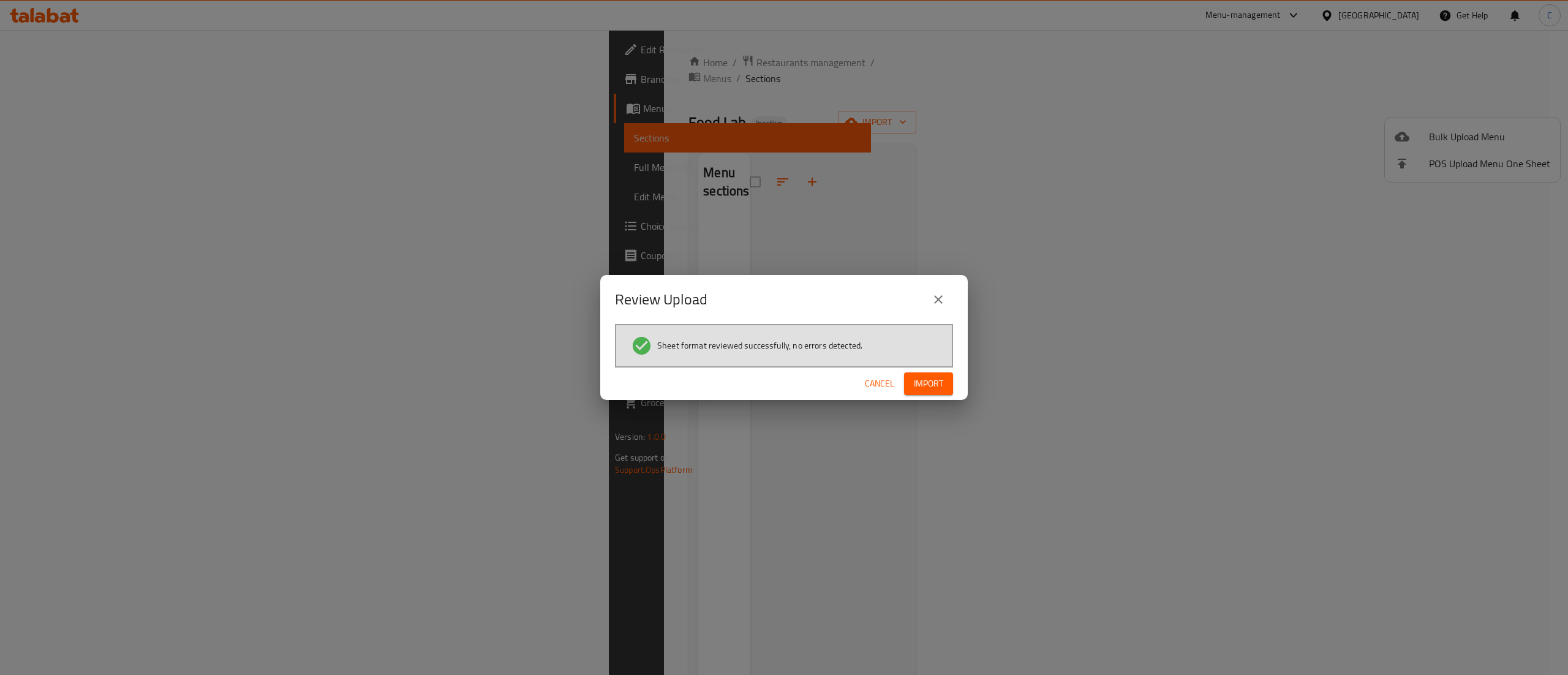
click at [930, 377] on span "Import" at bounding box center [929, 384] width 29 height 15
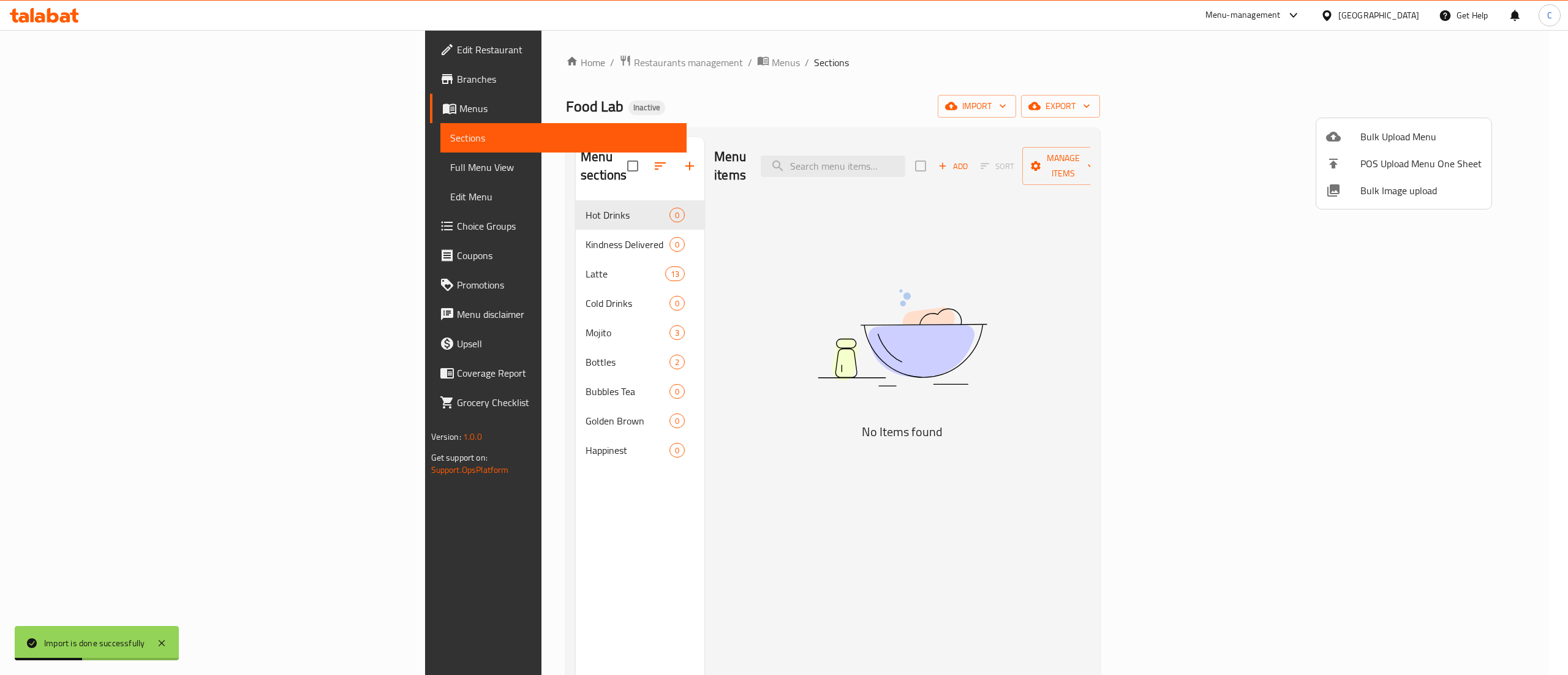
click at [470, 224] on div at bounding box center [784, 337] width 1568 height 675
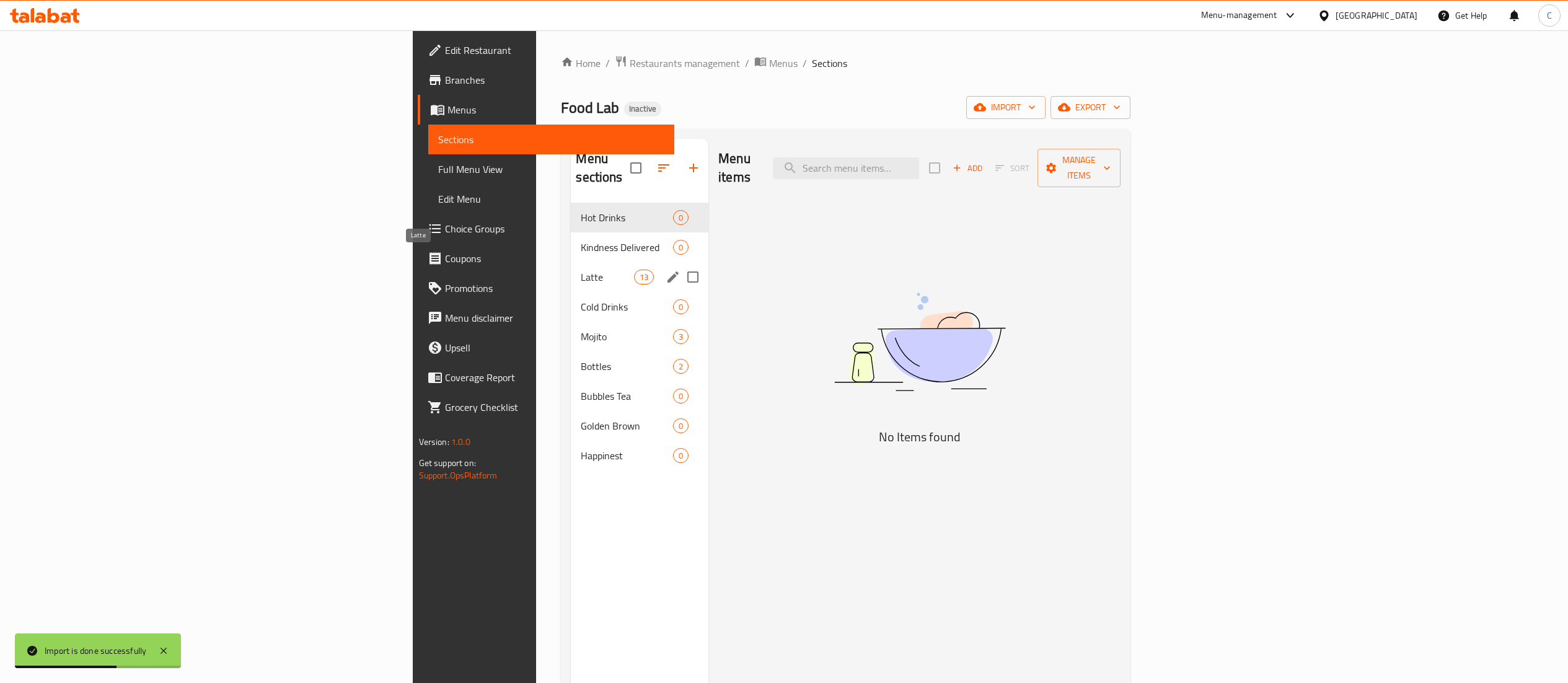
click at [580, 270] on span "Latte" at bounding box center [607, 277] width 53 height 15
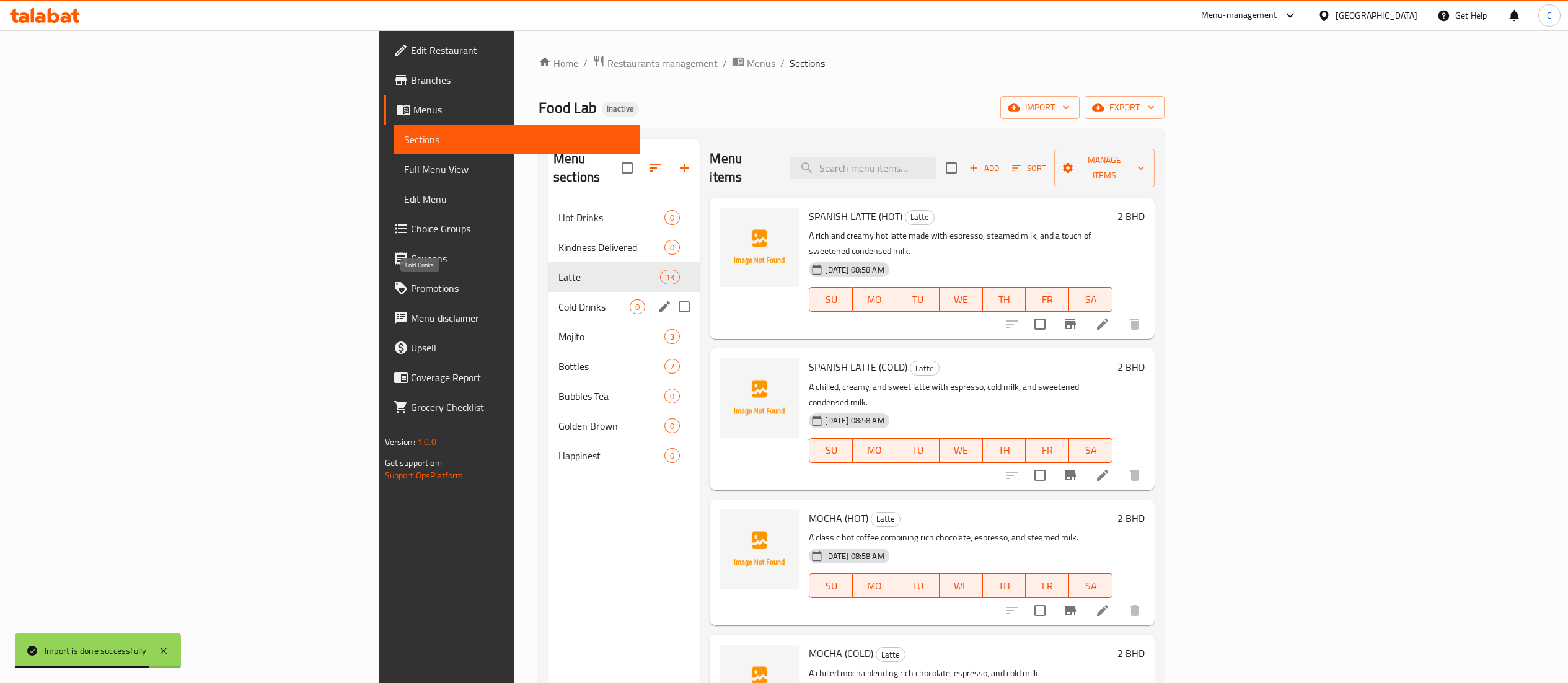
click at [558, 299] on span "Cold Drinks" at bounding box center [594, 307] width 71 height 15
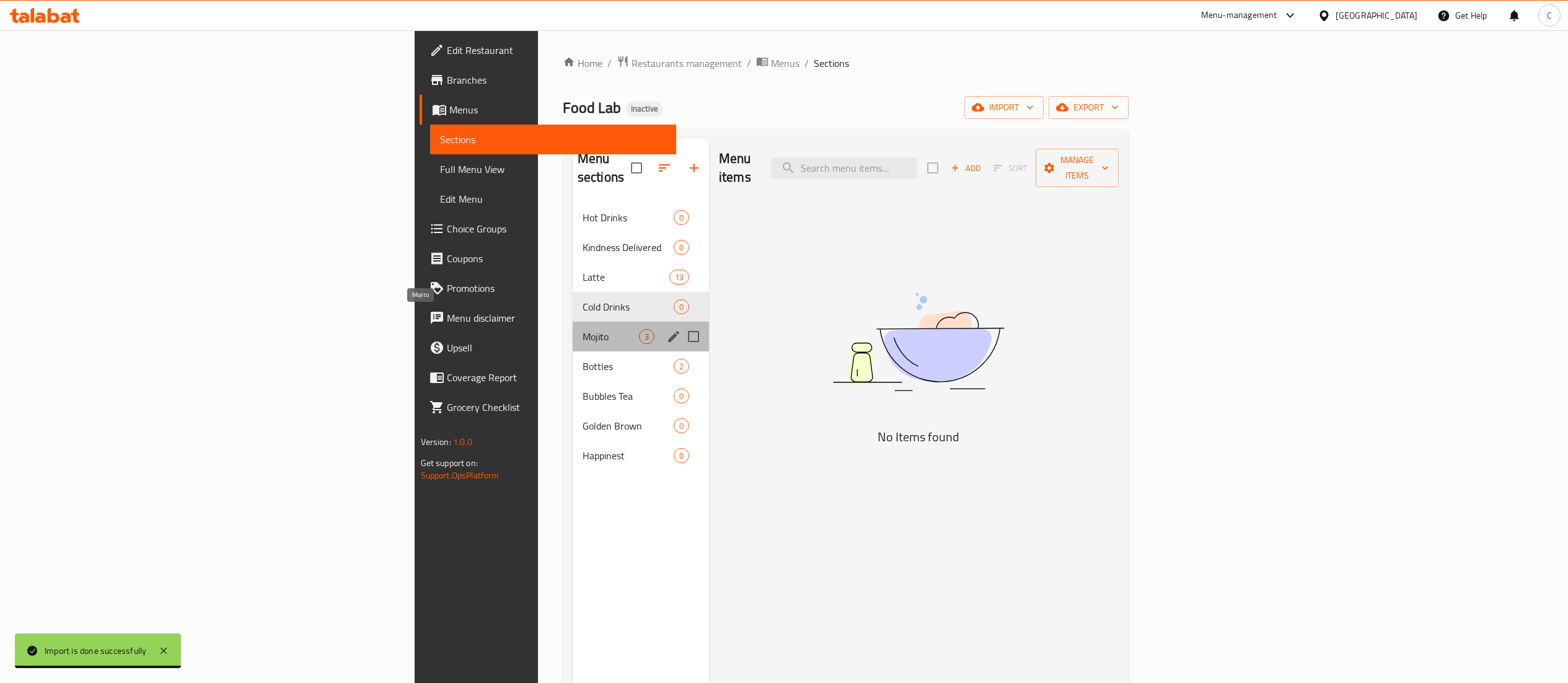
click at [583, 329] on span "Mojito" at bounding box center [611, 337] width 57 height 15
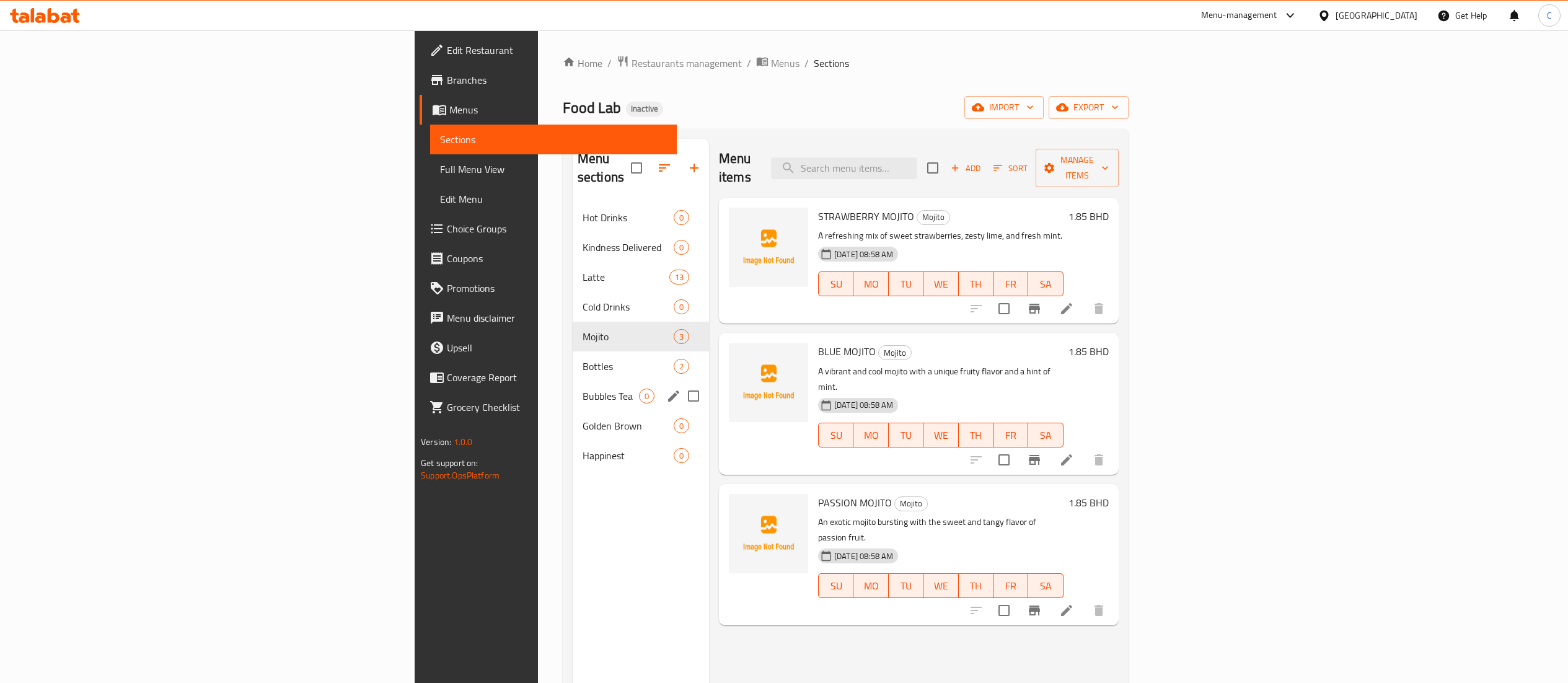
click at [573, 382] on div "Bubbles Tea 0" at bounding box center [641, 396] width 136 height 29
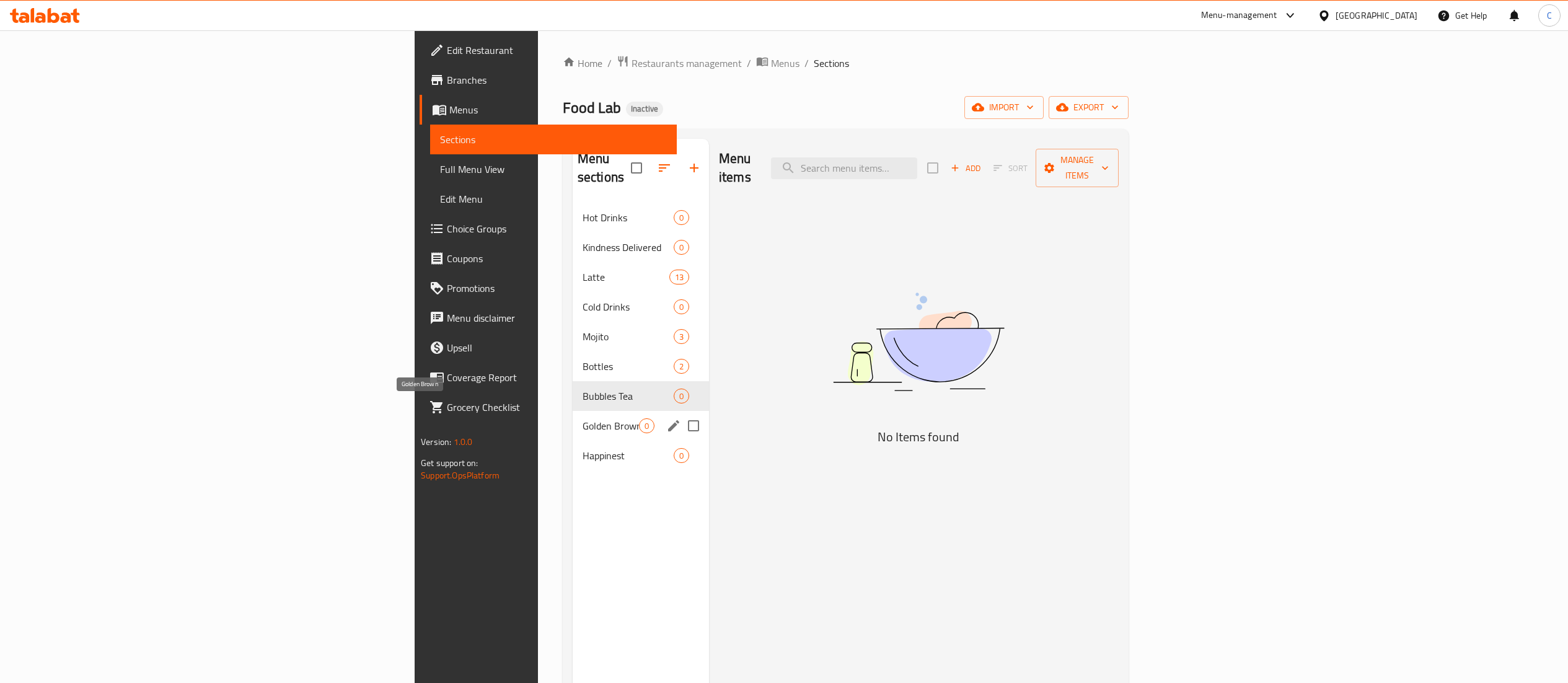
click at [573, 418] on div "Golden Brown 0" at bounding box center [641, 426] width 136 height 29
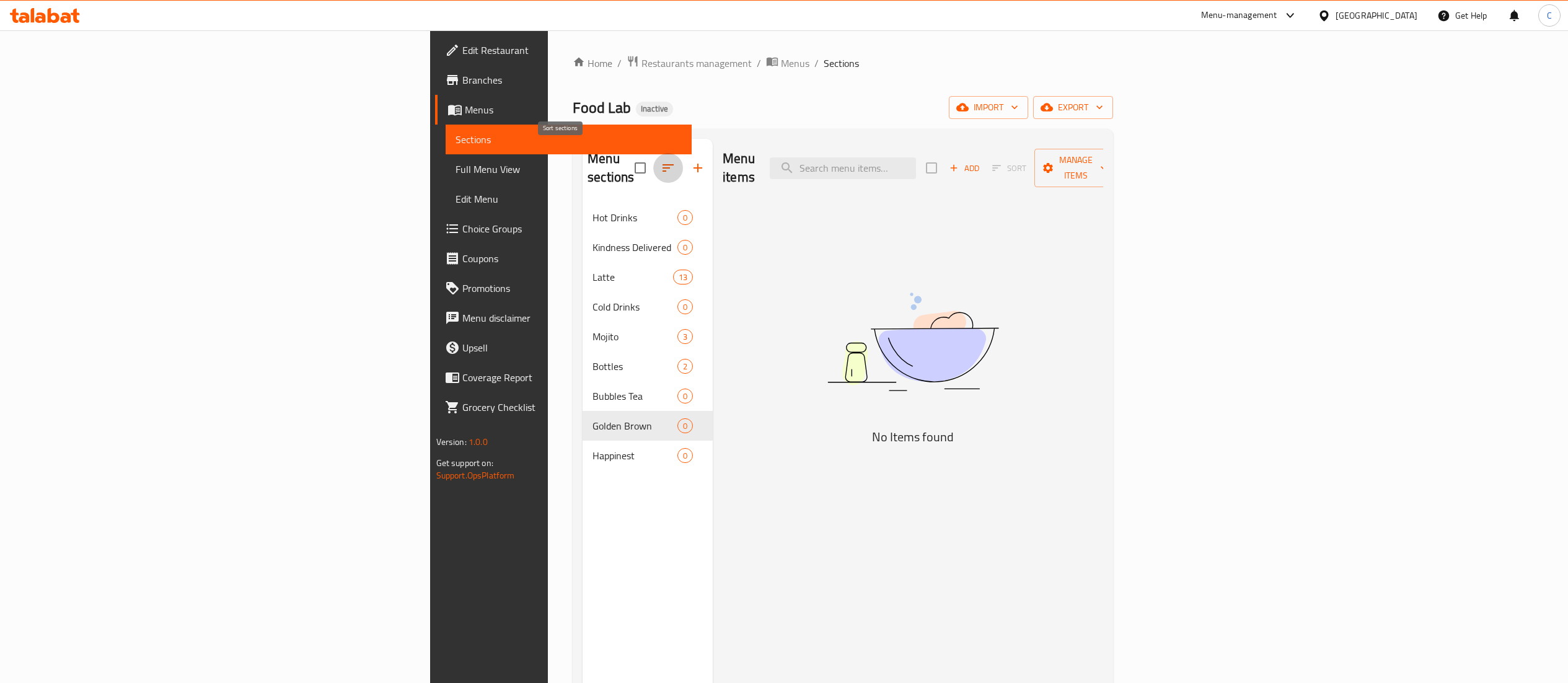
click at [661, 167] on icon "button" at bounding box center [668, 168] width 15 height 15
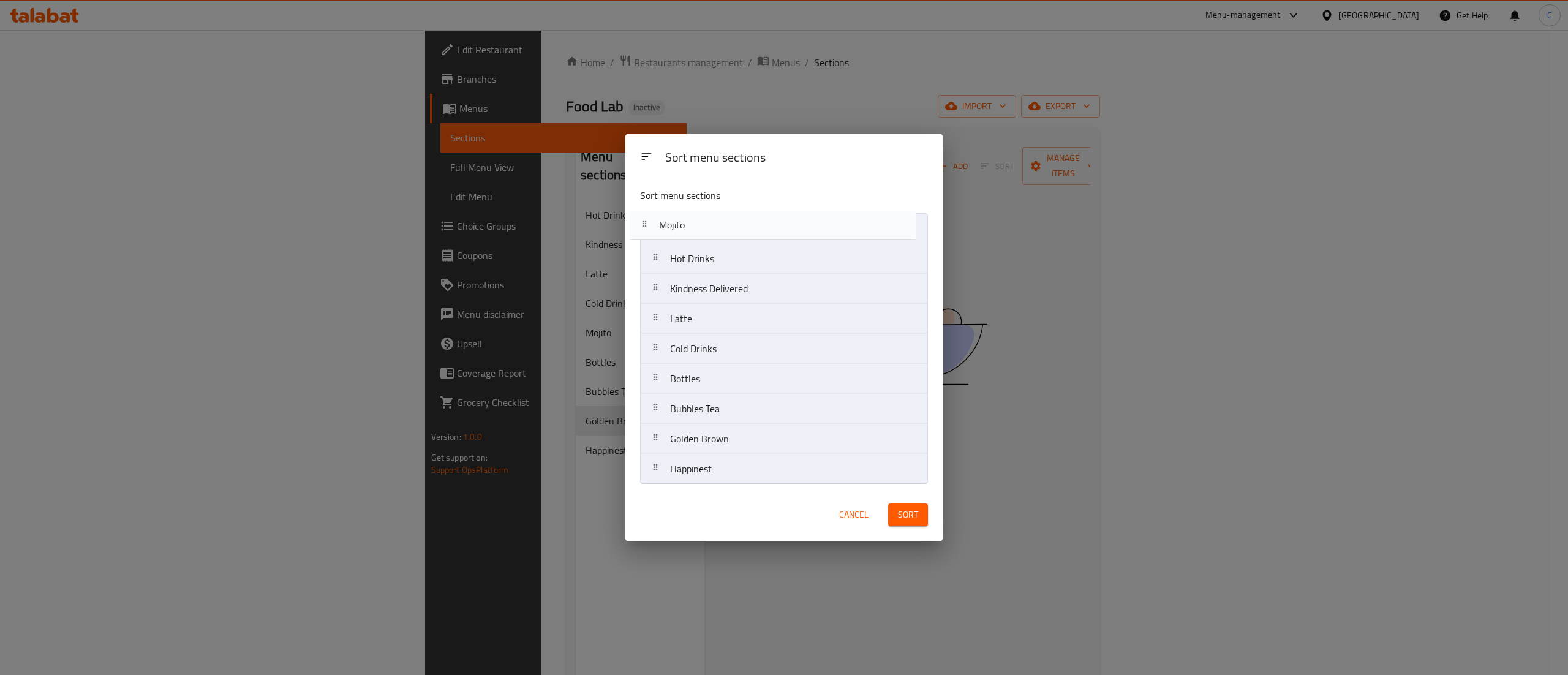
drag, startPoint x: 664, startPoint y: 350, endPoint x: 652, endPoint y: 218, distance: 132.5
click at [652, 218] on nav "Hot Drinks Kindness Delivered Latte Cold Drinks Mojito Bottles Bubbles Tea Gold…" at bounding box center [784, 349] width 288 height 272
drag, startPoint x: 647, startPoint y: 327, endPoint x: 662, endPoint y: 318, distance: 17.5
click at [662, 246] on nav "Mojito Hot Drinks Kindness Delivered Latte Cold Drinks Bottles Bubbles Tea Gold…" at bounding box center [784, 349] width 288 height 272
drag, startPoint x: 665, startPoint y: 371, endPoint x: 660, endPoint y: 273, distance: 98.1
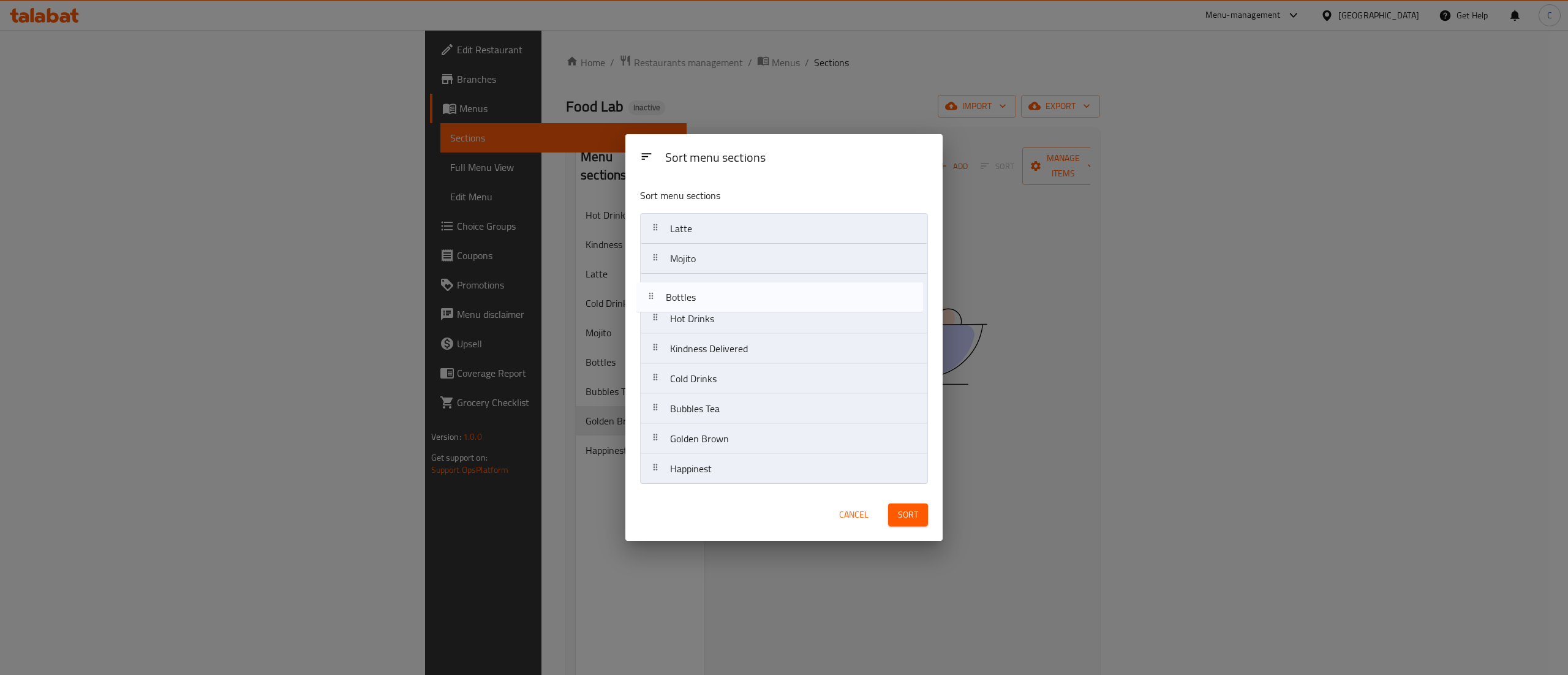
click at [660, 273] on nav "Latte Mojito Hot Drinks Kindness Delivered Cold Drinks Bottles Bubbles Tea Gold…" at bounding box center [784, 349] width 288 height 272
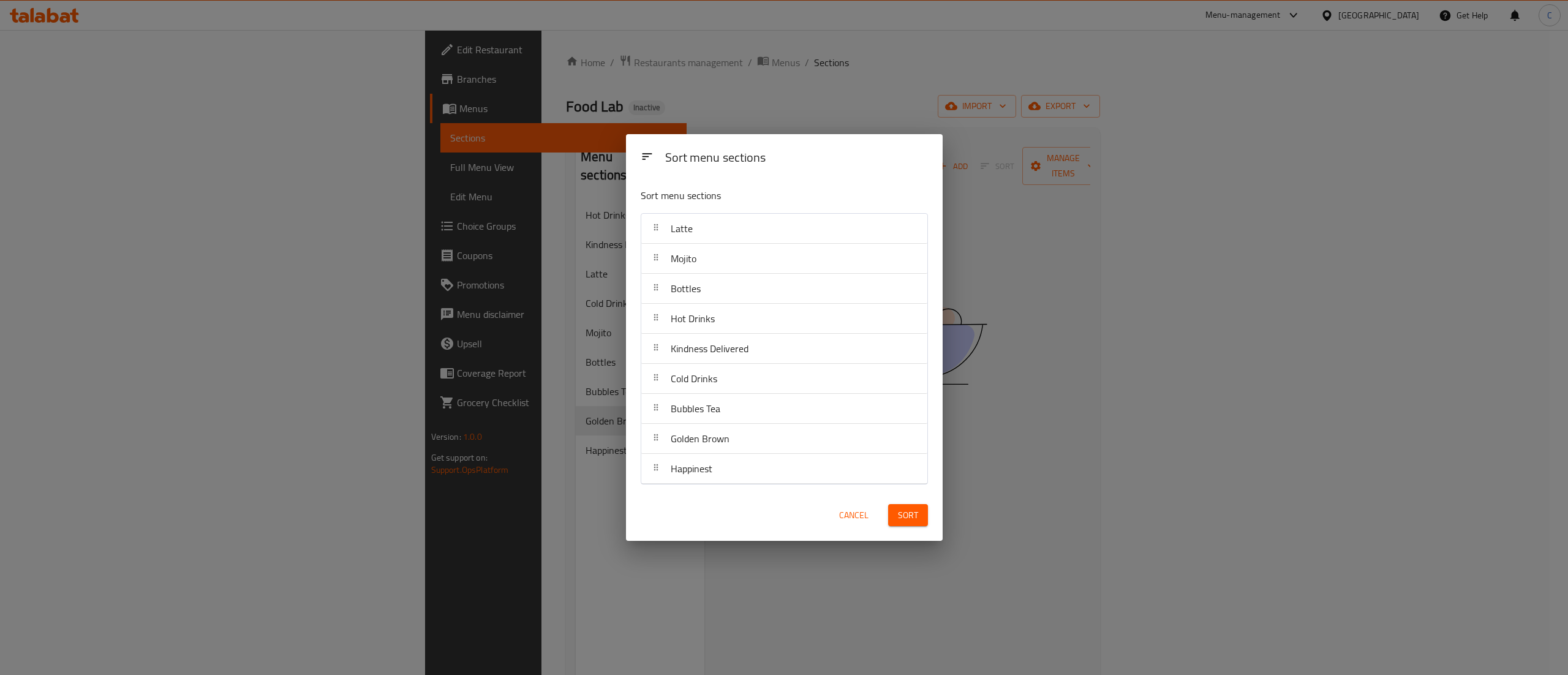
click at [920, 505] on button "Sort" at bounding box center [908, 516] width 40 height 23
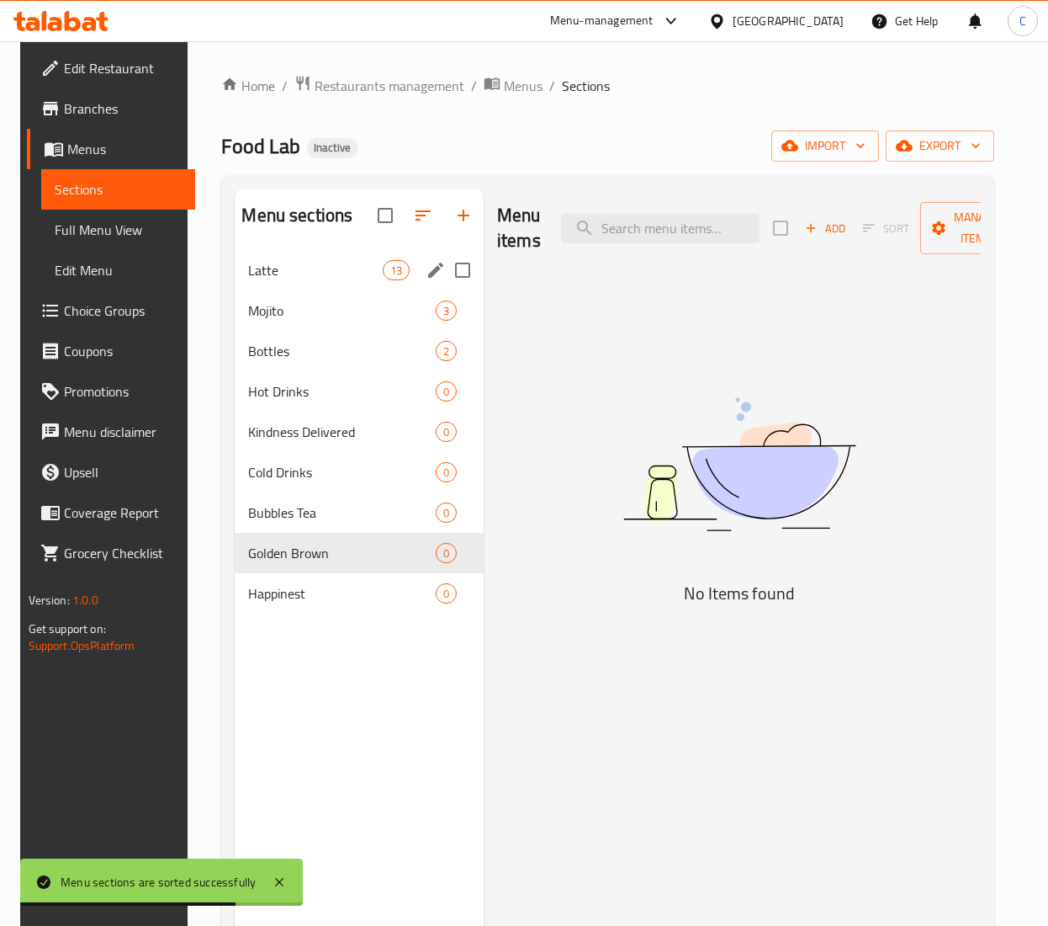
drag, startPoint x: 337, startPoint y: 287, endPoint x: 1004, endPoint y: 652, distance: 760.0
click at [337, 287] on div "Latte 13" at bounding box center [359, 270] width 249 height 40
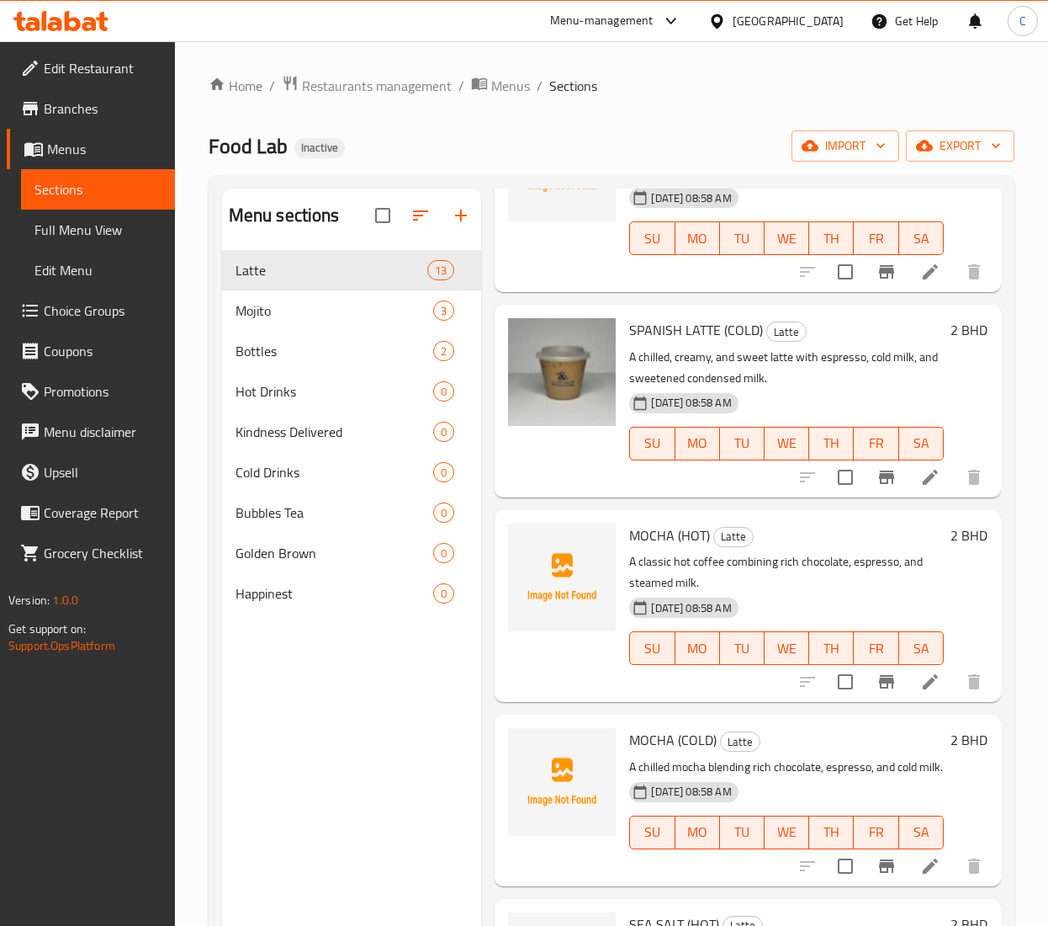
scroll to position [337, 0]
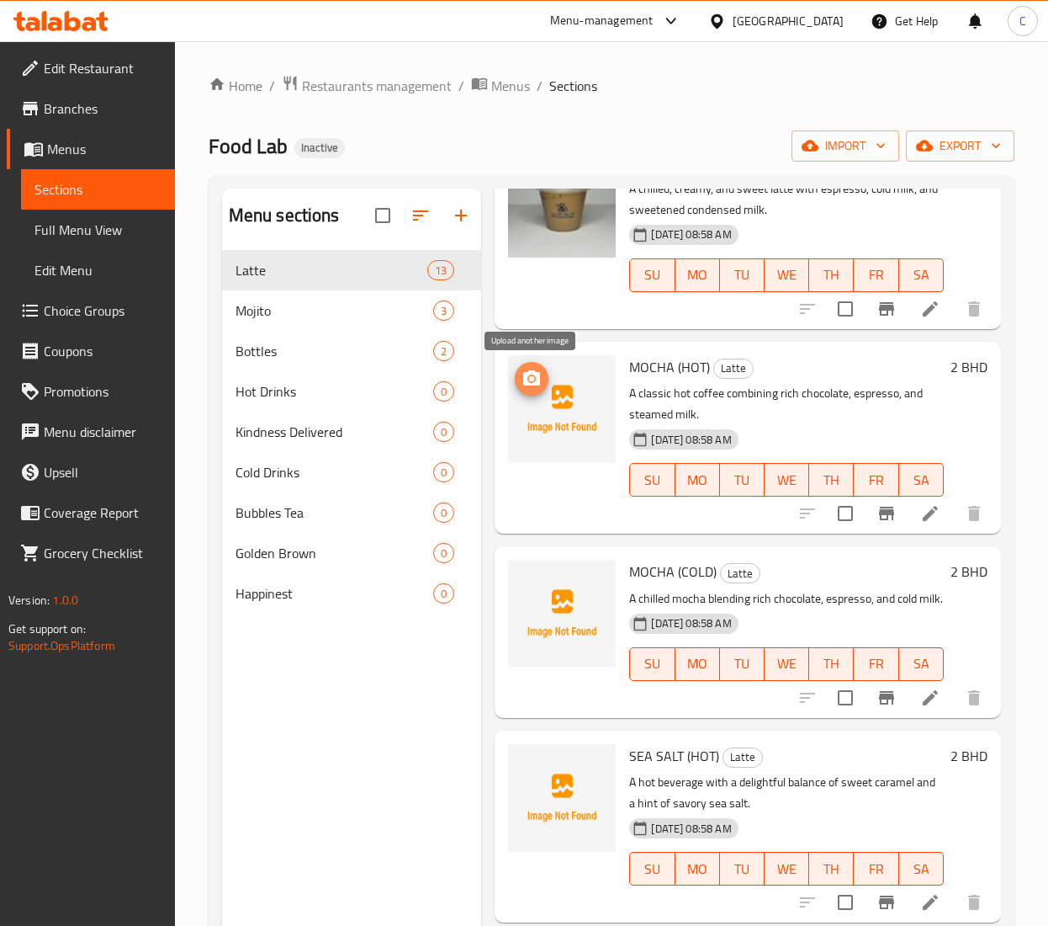
click at [535, 385] on icon "upload picture" at bounding box center [532, 379] width 20 height 20
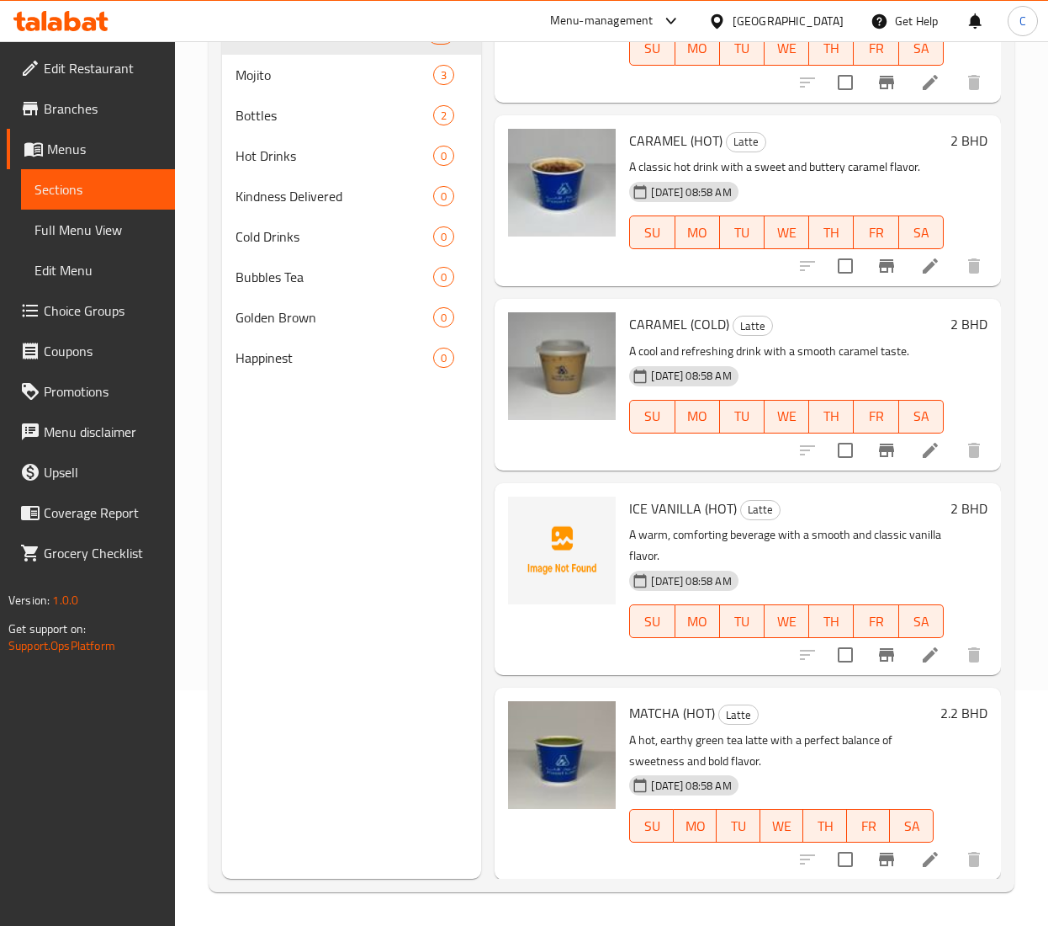
scroll to position [1115, 0]
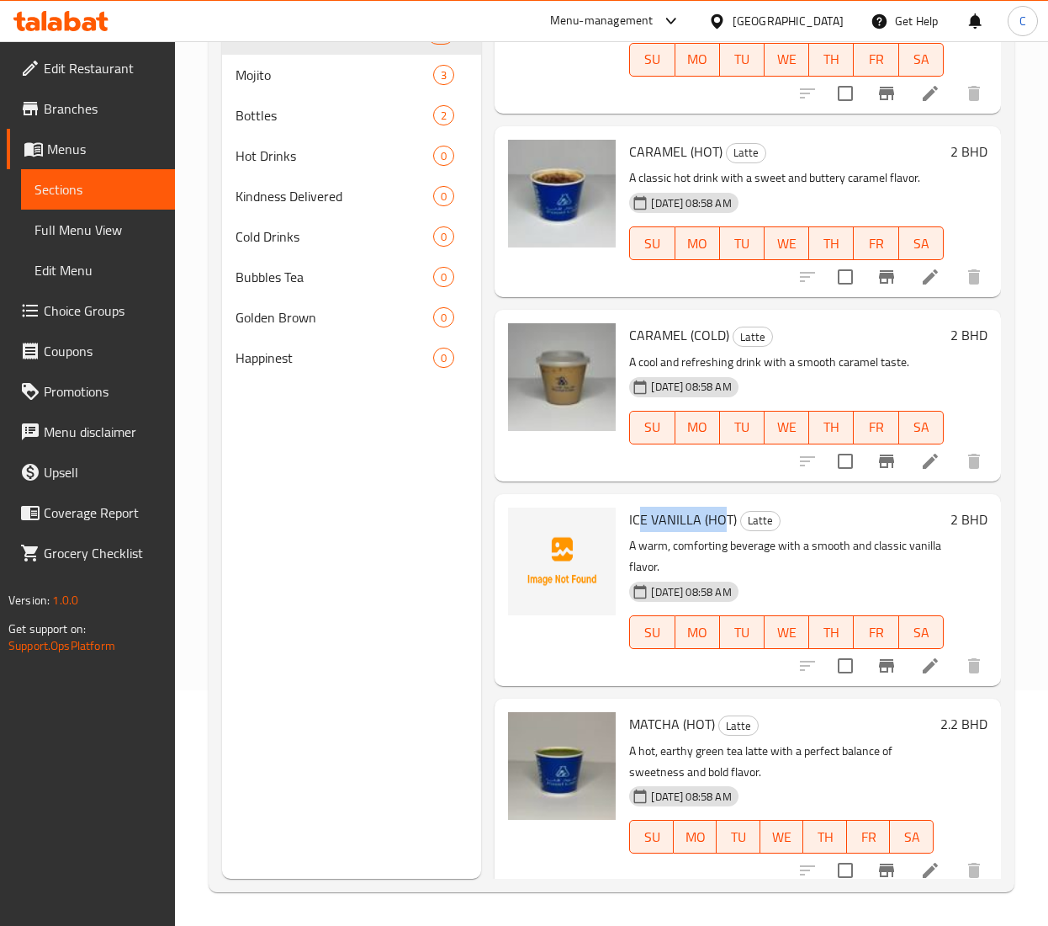
drag, startPoint x: 644, startPoint y: 549, endPoint x: 720, endPoint y: 546, distance: 76.6
click at [722, 532] on span "ICE VANILLA (HOT)" at bounding box center [683, 519] width 108 height 25
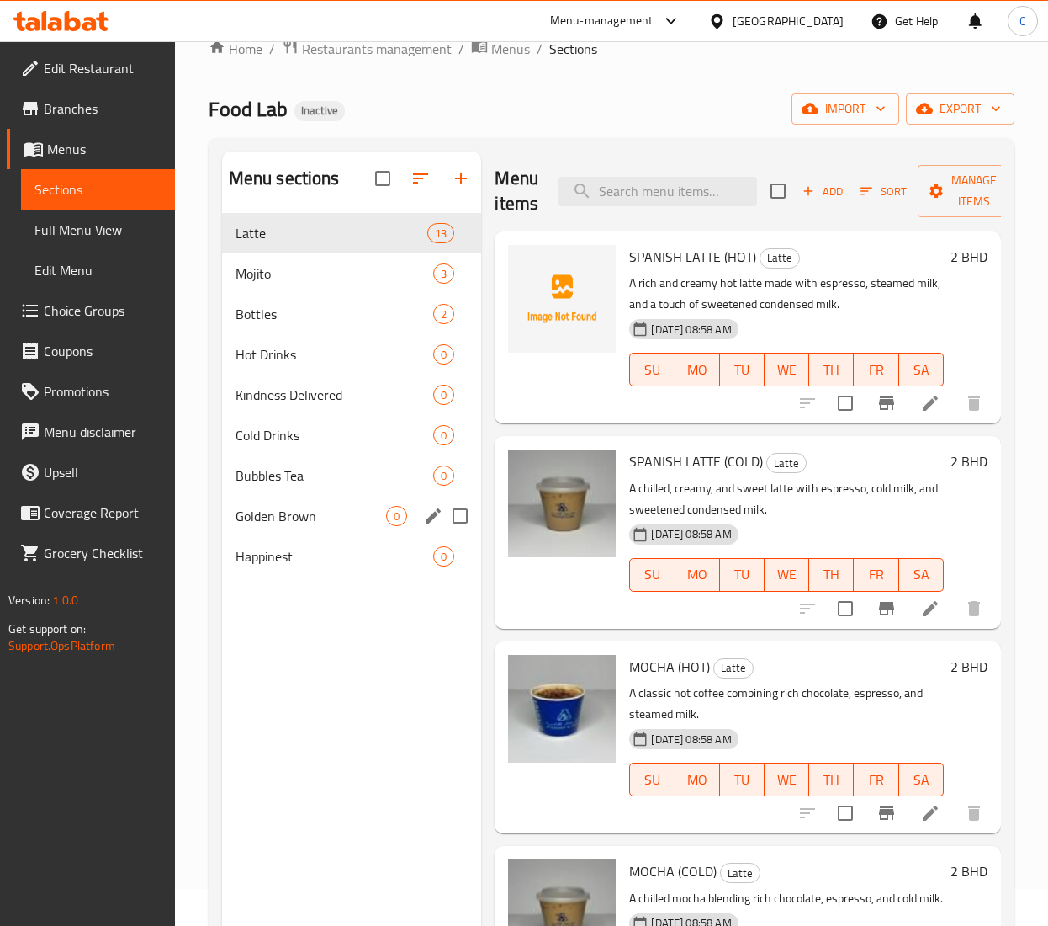
scroll to position [0, 0]
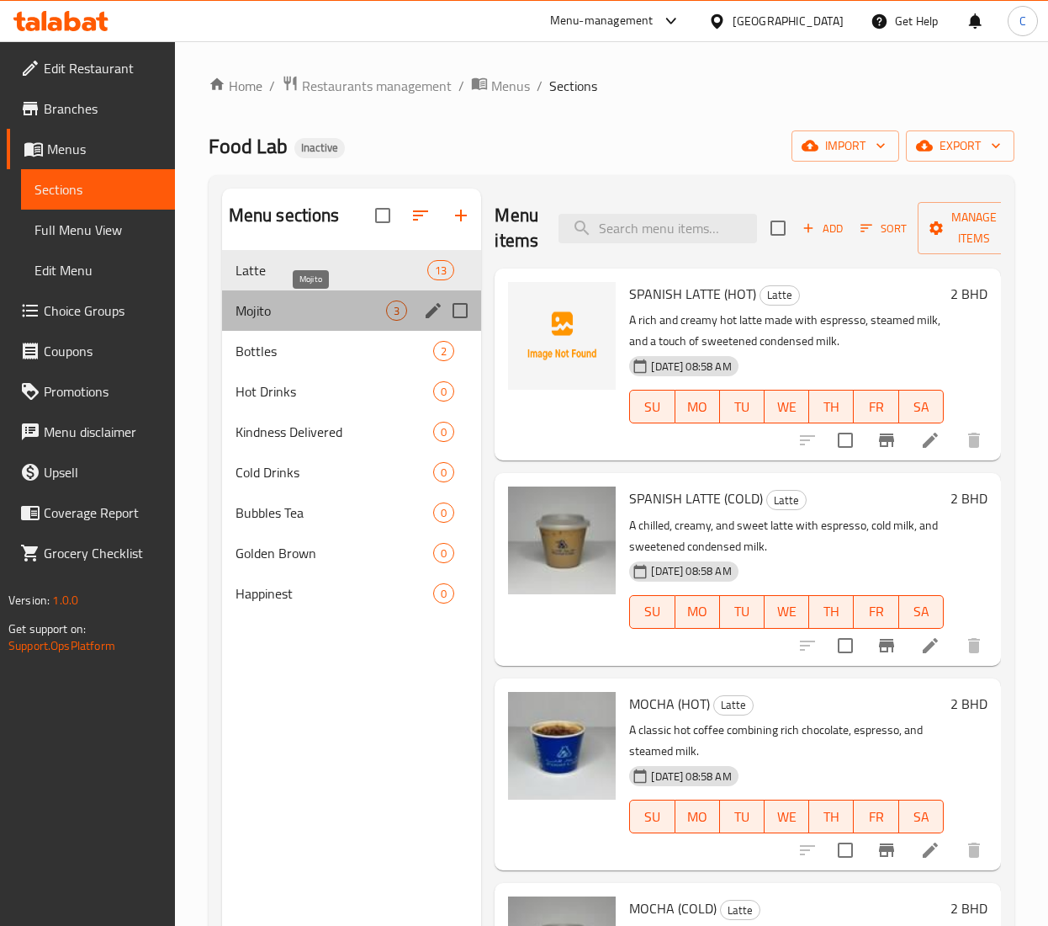
click at [295, 313] on span "Mojito" at bounding box center [311, 310] width 151 height 20
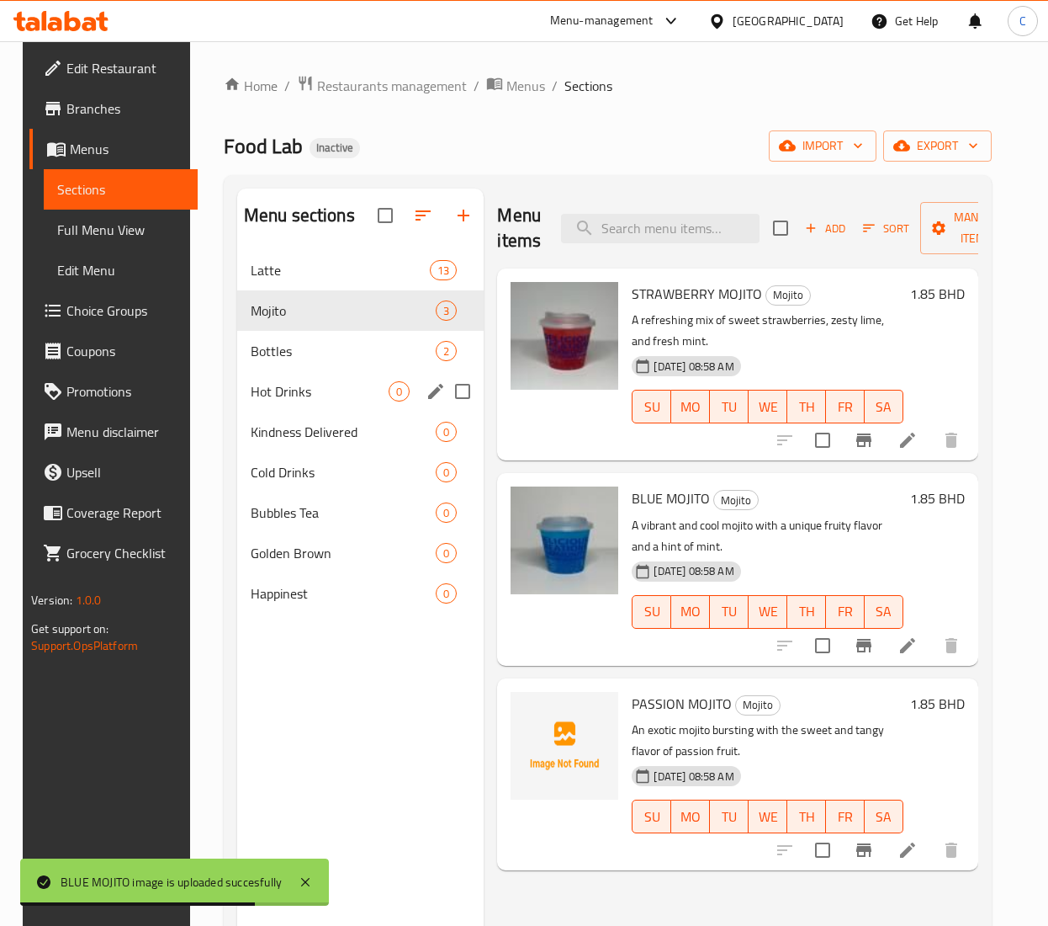
click at [293, 374] on div "Hot Drinks 0" at bounding box center [360, 391] width 247 height 40
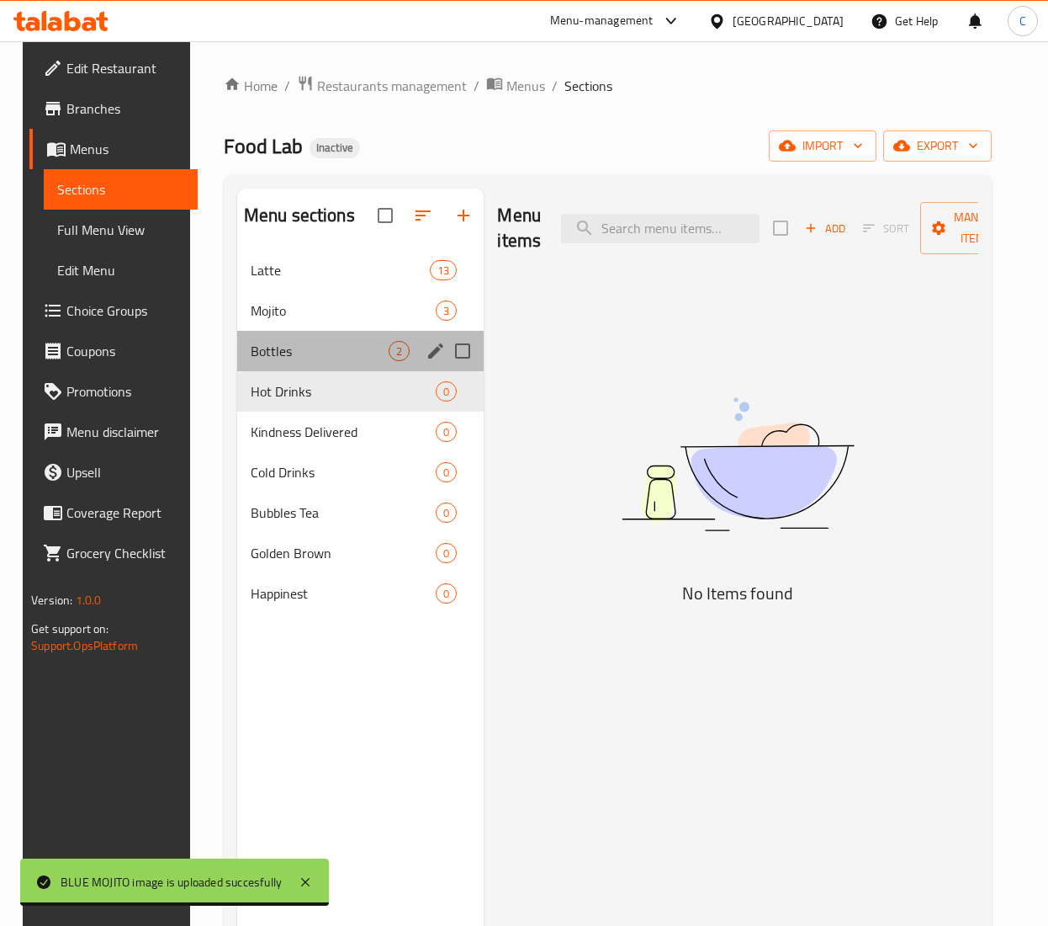
click at [313, 364] on div "Bottles 2" at bounding box center [360, 351] width 247 height 40
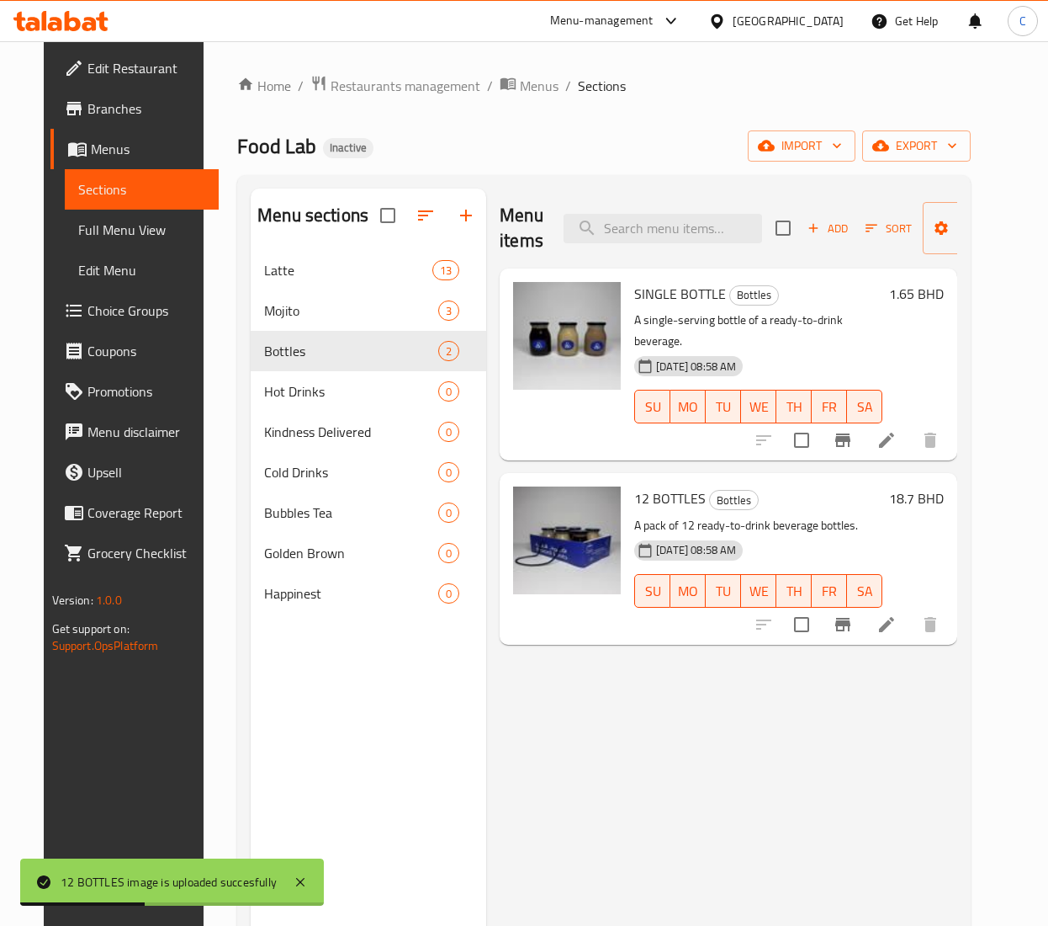
drag, startPoint x: 760, startPoint y: 805, endPoint x: 750, endPoint y: 800, distance: 11.3
click at [757, 804] on div "Menu items Add Sort Manage items SINGLE BOTTLE Bottles A single-serving bottle …" at bounding box center [721, 651] width 471 height 926
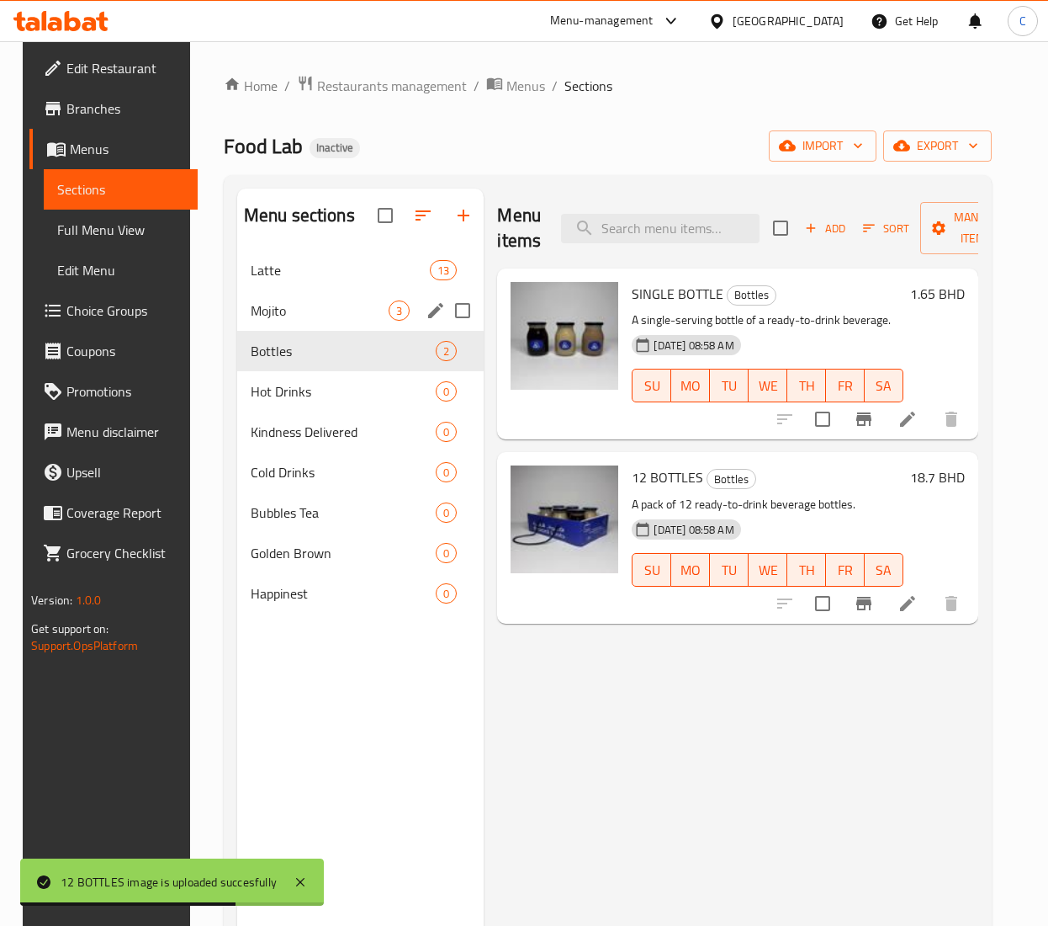
click at [276, 302] on span "Mojito" at bounding box center [320, 310] width 139 height 20
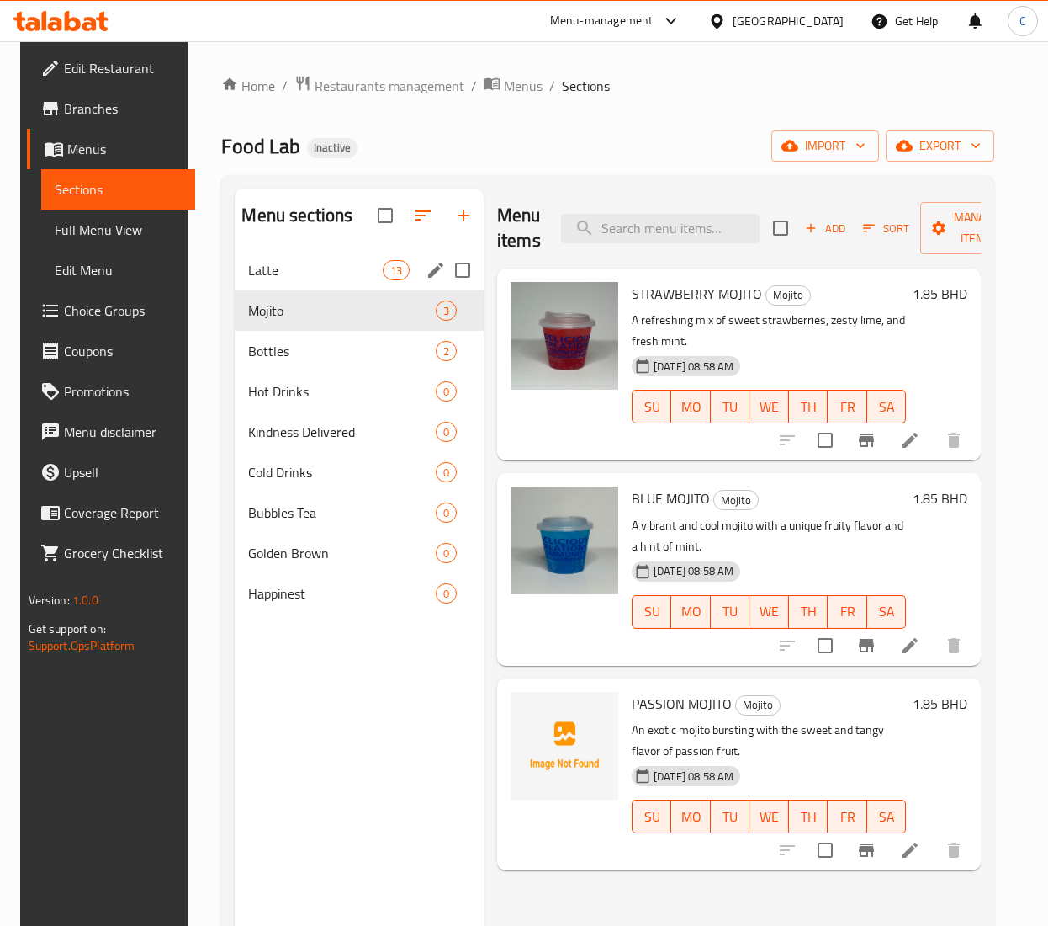
click at [347, 252] on div "Latte 13" at bounding box center [359, 270] width 249 height 40
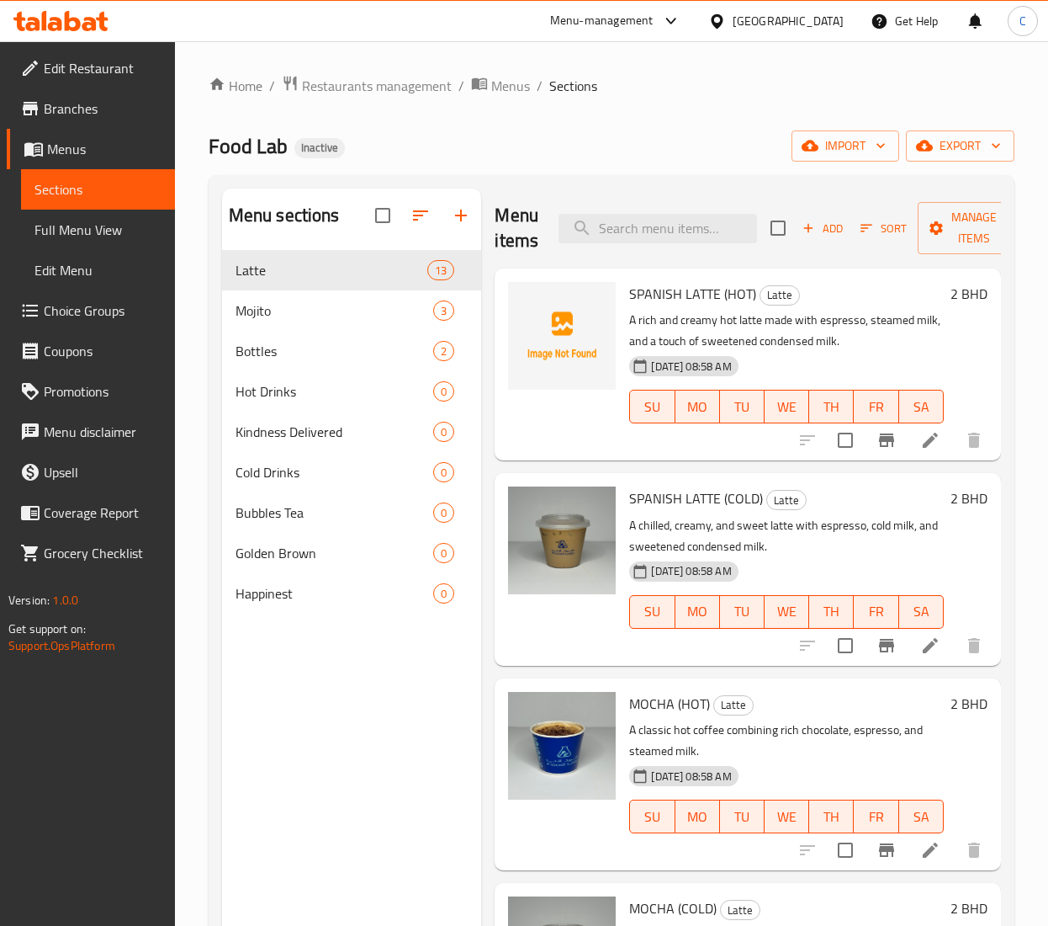
click at [921, 636] on icon at bounding box center [931, 645] width 20 height 20
